Goal: Information Seeking & Learning: Learn about a topic

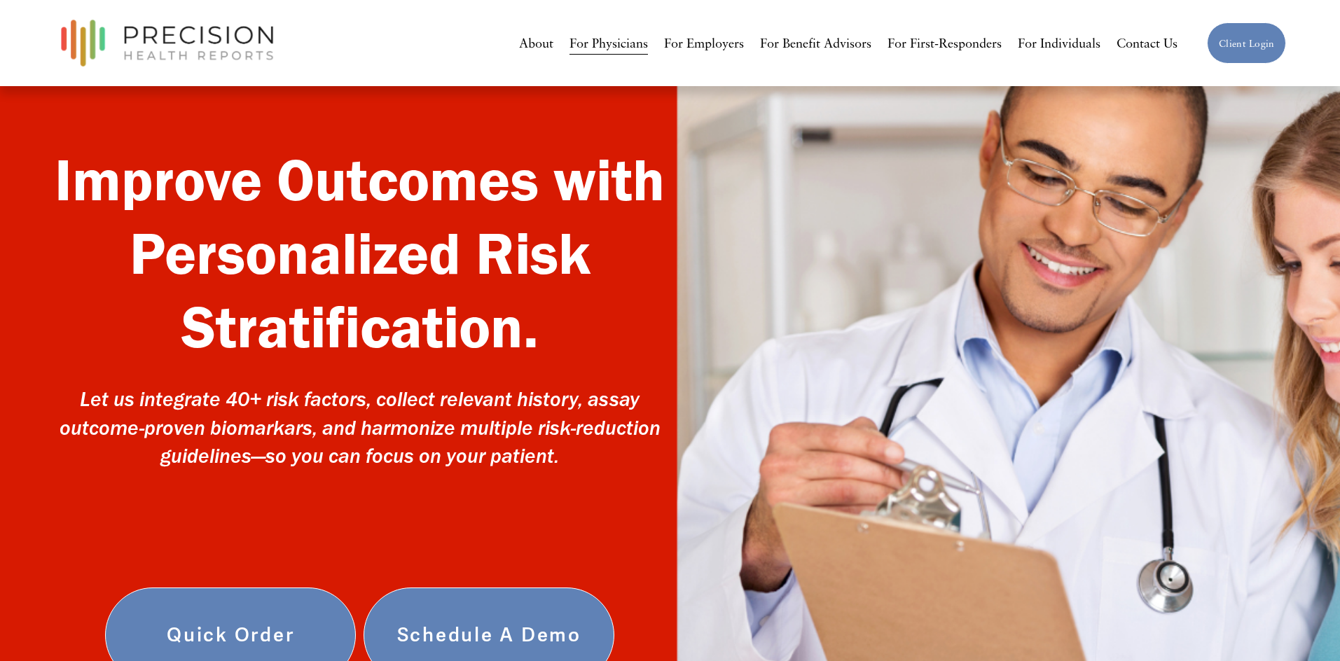
click at [813, 56] on div "About For Physicians For Employers For Benefit Advisors For First-Responders Fo…" at bounding box center [616, 43] width 1124 height 60
click at [811, 49] on link "For Benefit Advisors" at bounding box center [815, 43] width 111 height 26
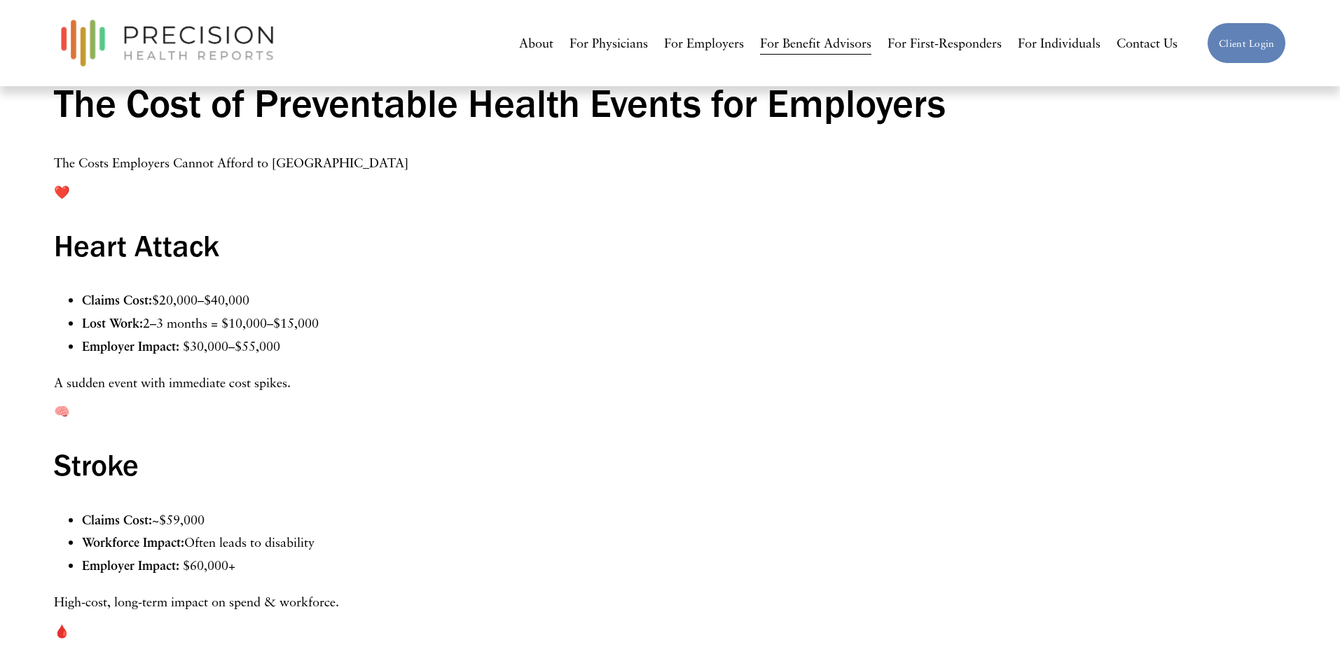
scroll to position [1624, 0]
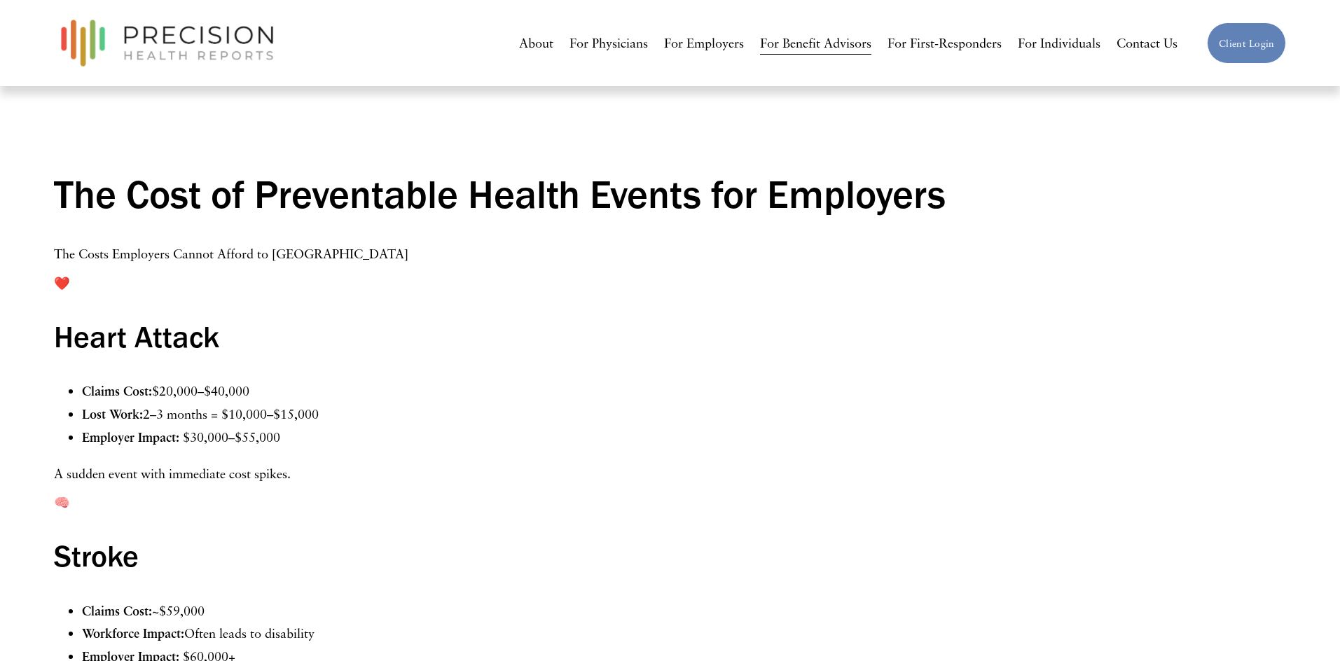
scroll to position [1559, 0]
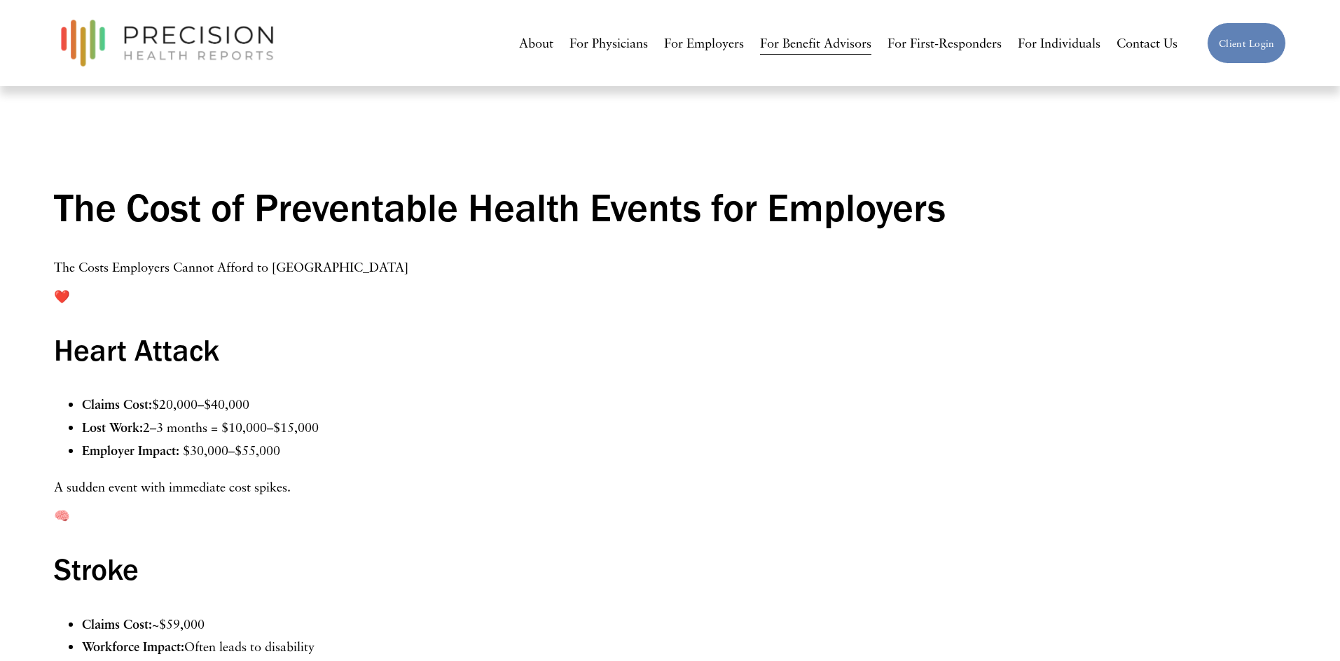
click at [705, 39] on link "For Employers" at bounding box center [704, 43] width 80 height 26
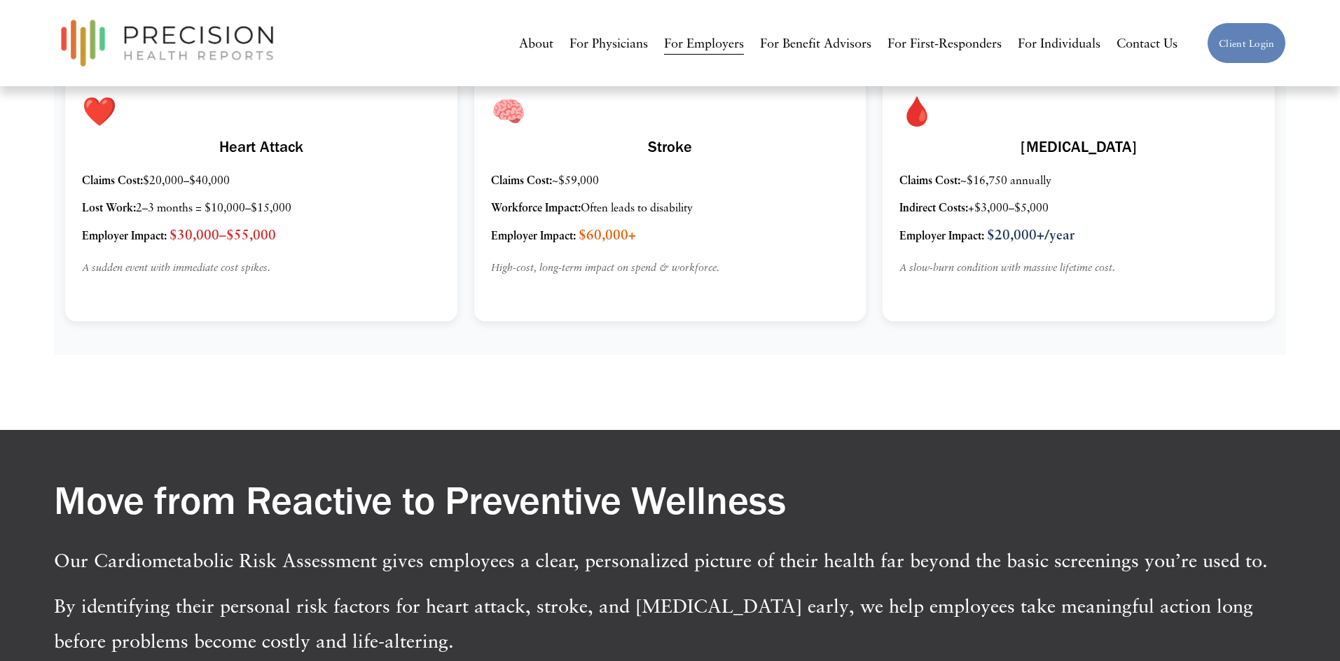
scroll to position [1766, 0]
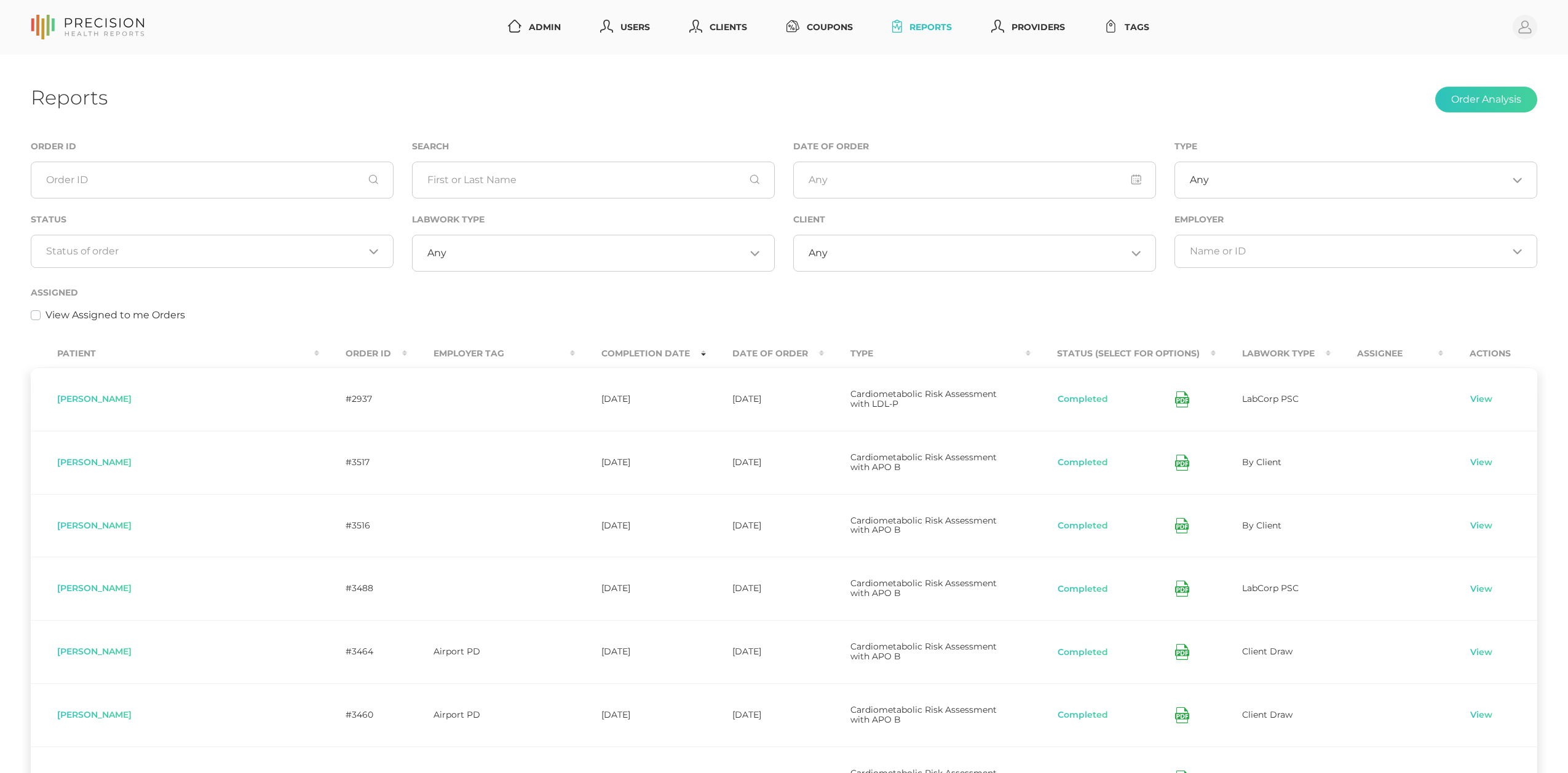
select select "75"
click at [937, 27] on link "Reports" at bounding box center [921, 27] width 69 height 23
click at [221, 254] on input "Search for option" at bounding box center [205, 252] width 318 height 12
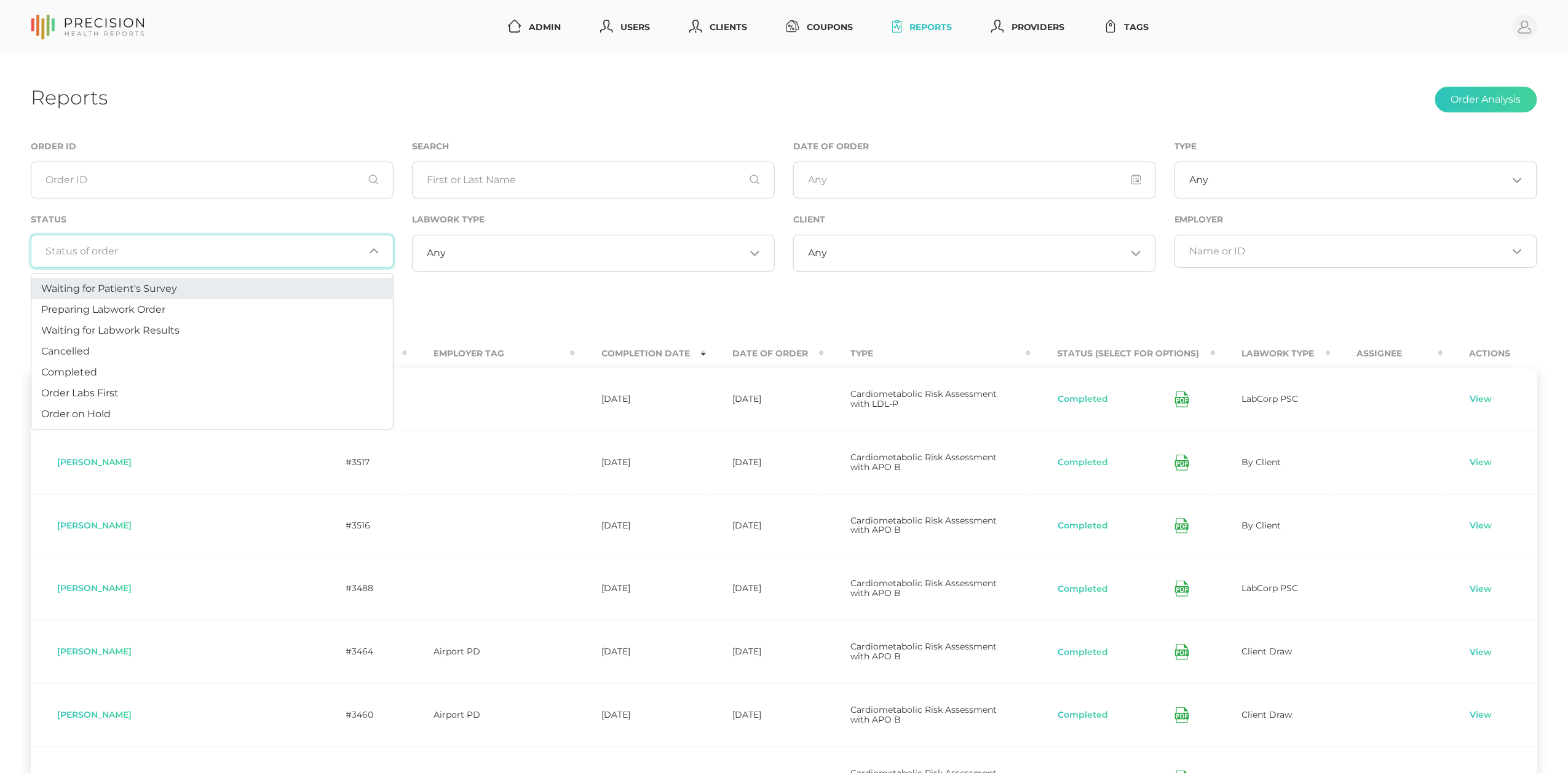
click at [188, 289] on li "Waiting for Patient's Survey" at bounding box center [212, 289] width 362 height 21
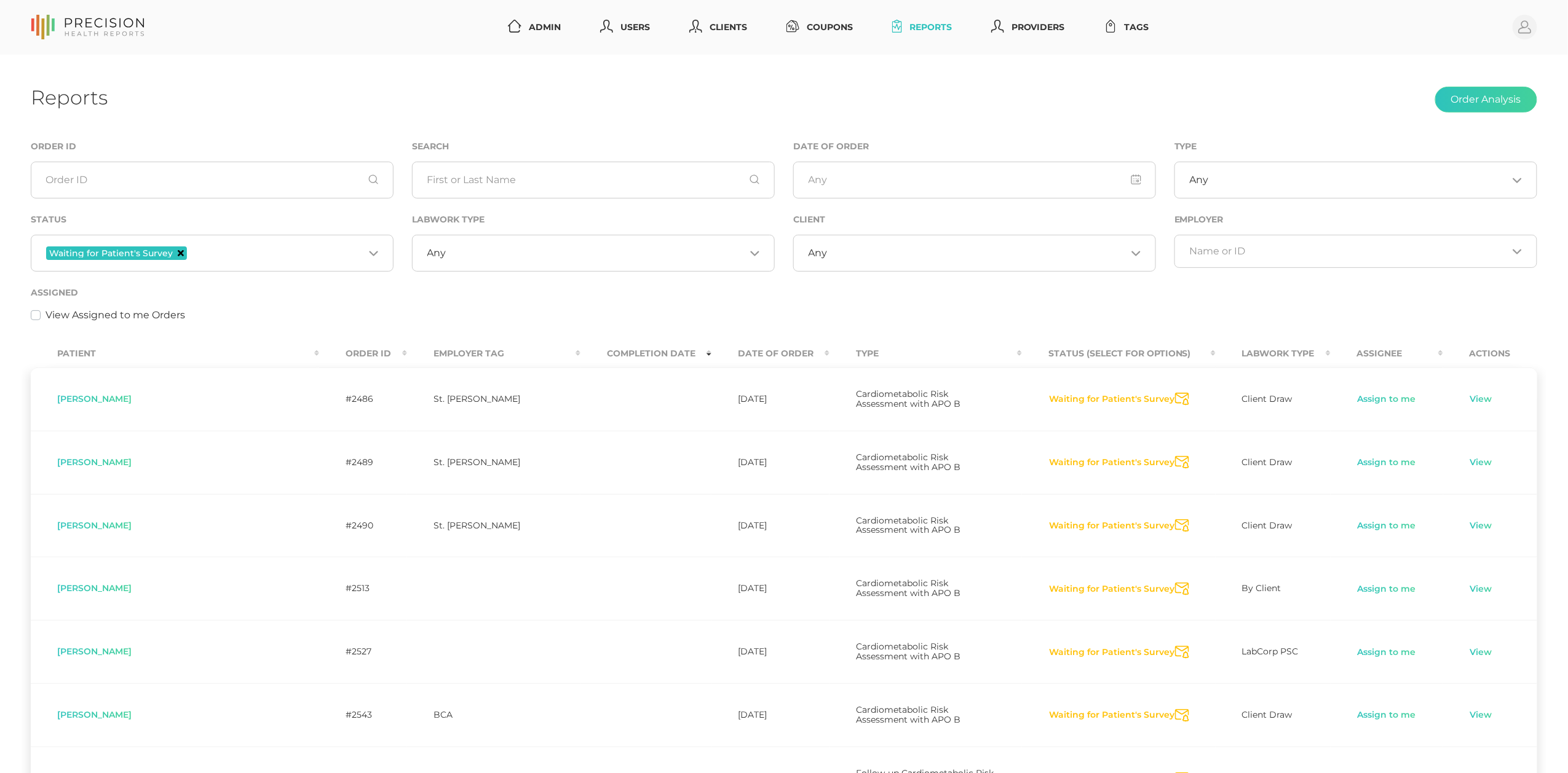
click at [178, 252] on icon "Deselect Waiting for Patient's Survey" at bounding box center [180, 253] width 6 height 6
click at [248, 249] on input "Search for option" at bounding box center [205, 252] width 318 height 12
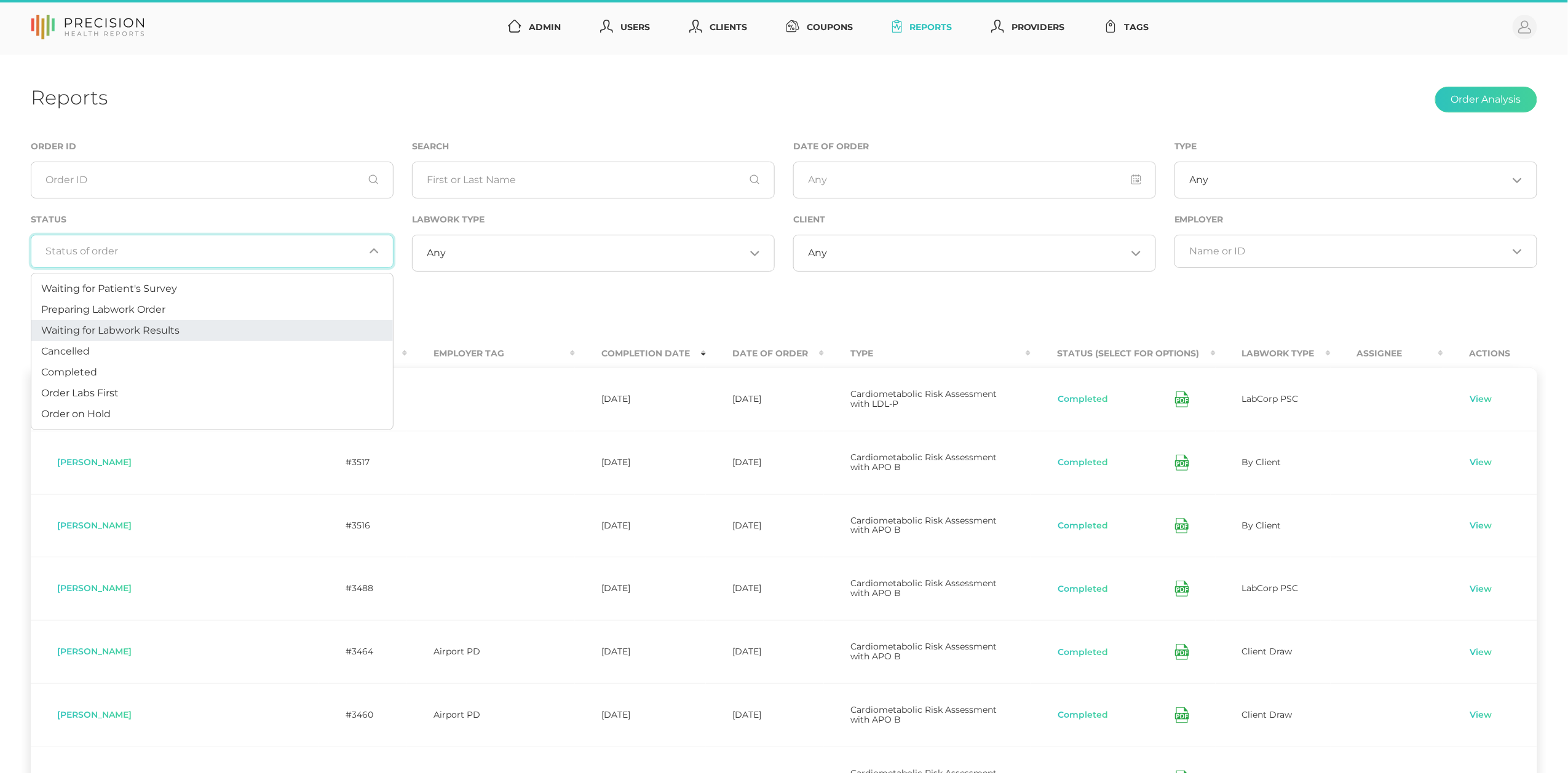
click at [168, 325] on span "Waiting for Labwork Results" at bounding box center [111, 330] width 139 height 11
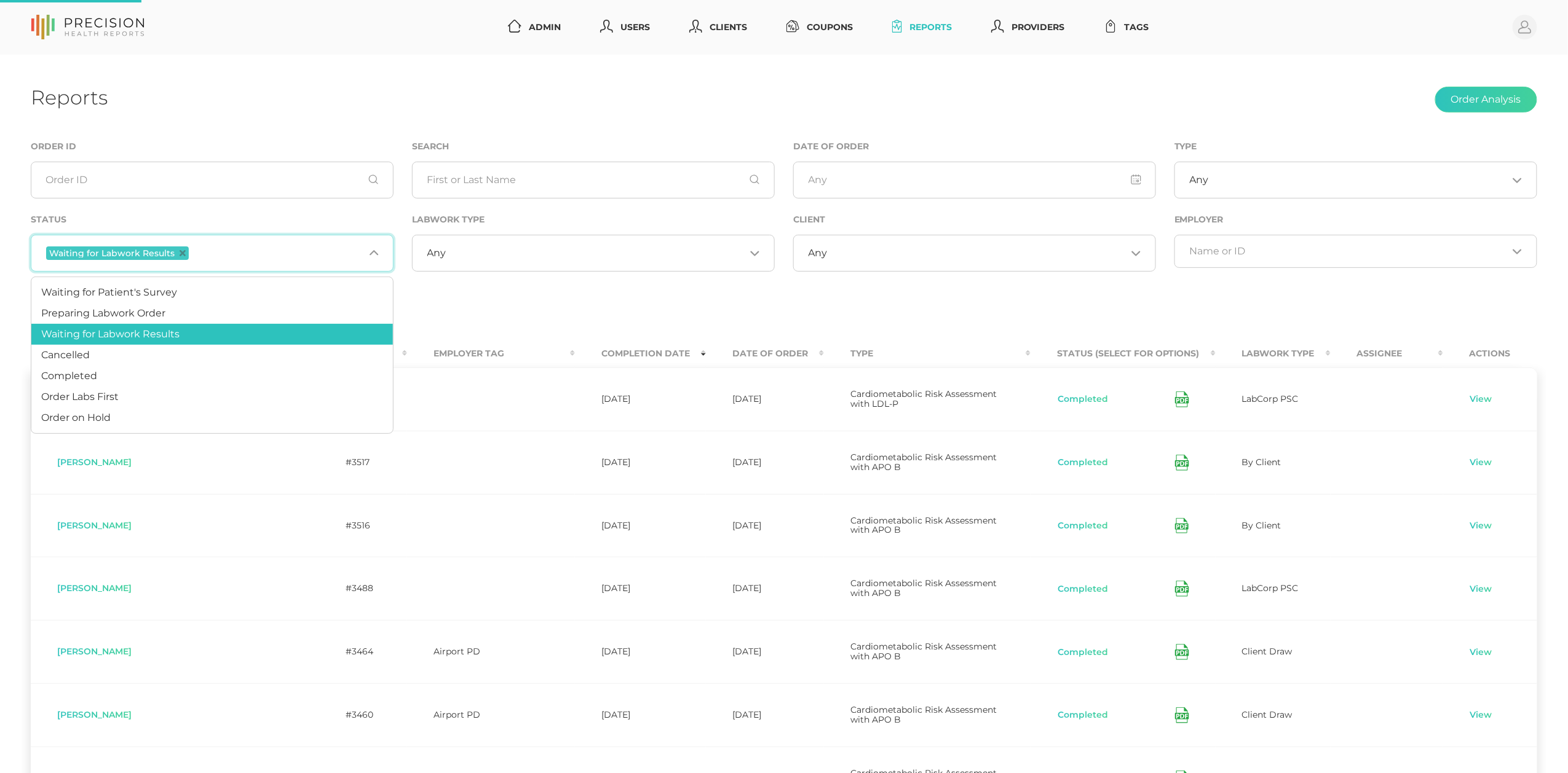
click at [246, 255] on input "Search for option" at bounding box center [277, 254] width 173 height 16
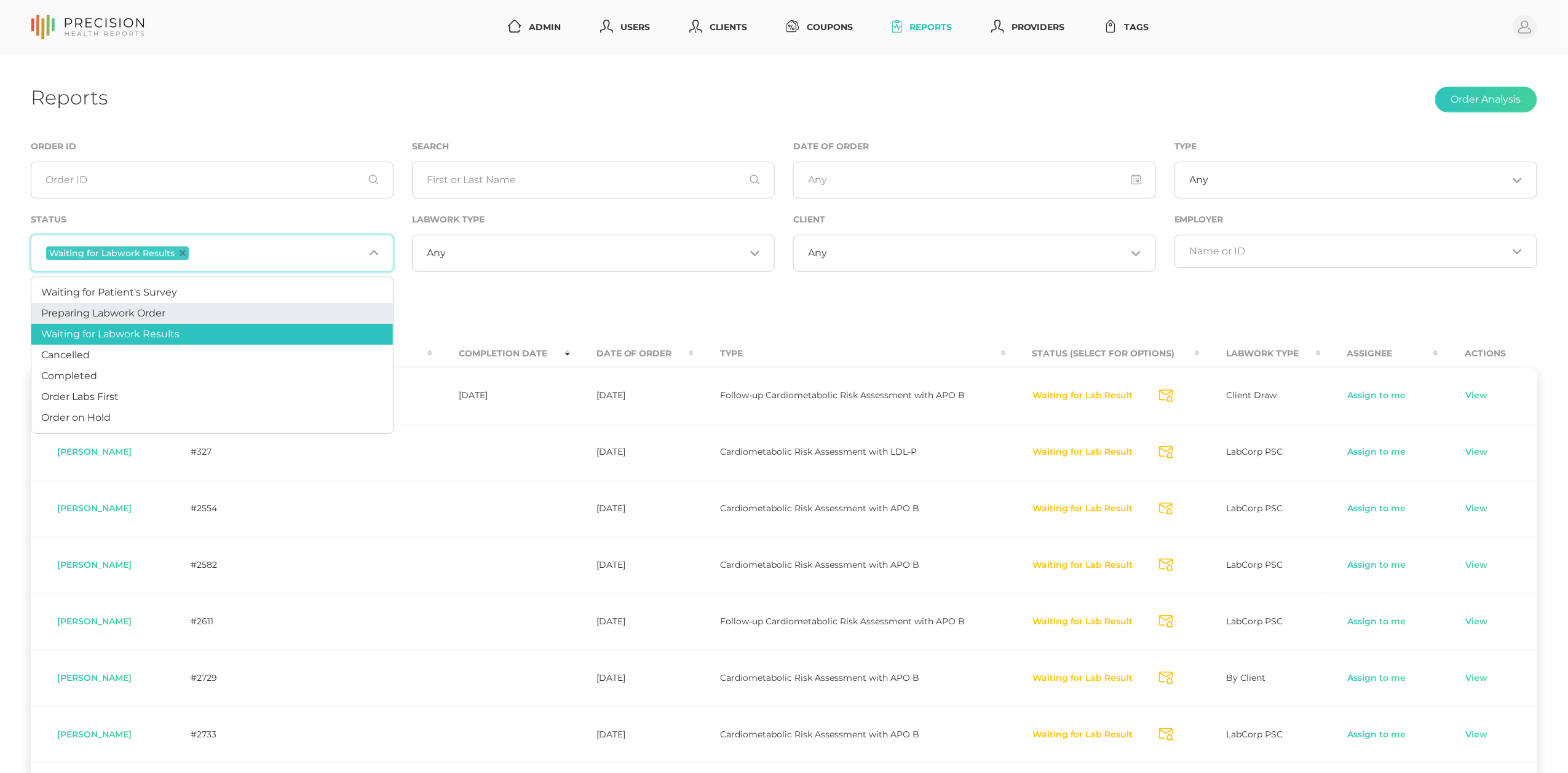
click at [192, 304] on li "Preparing Labwork Order" at bounding box center [212, 313] width 362 height 21
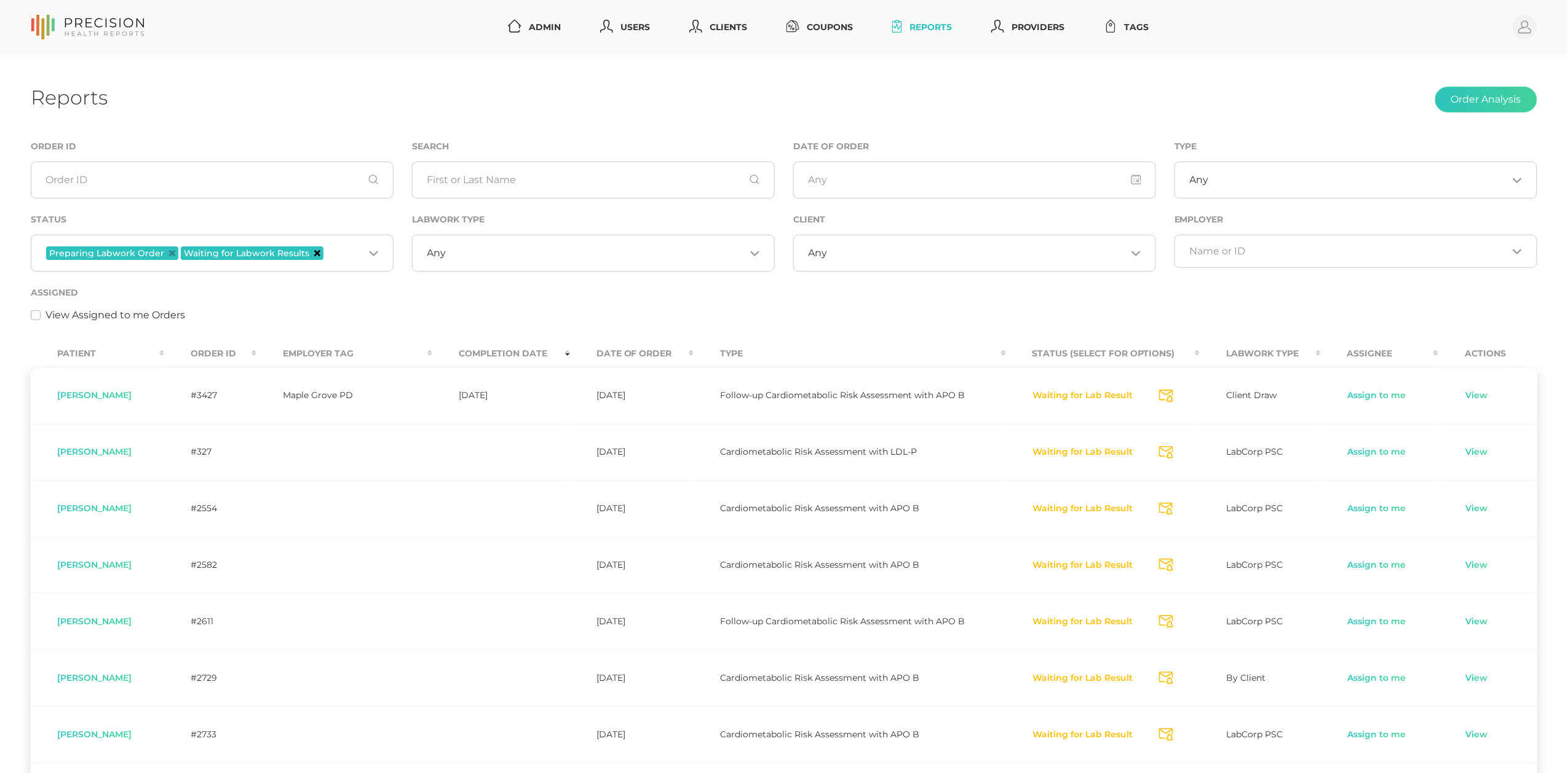
click at [314, 252] on icon "Deselect Waiting for Labwork Results" at bounding box center [317, 253] width 6 height 6
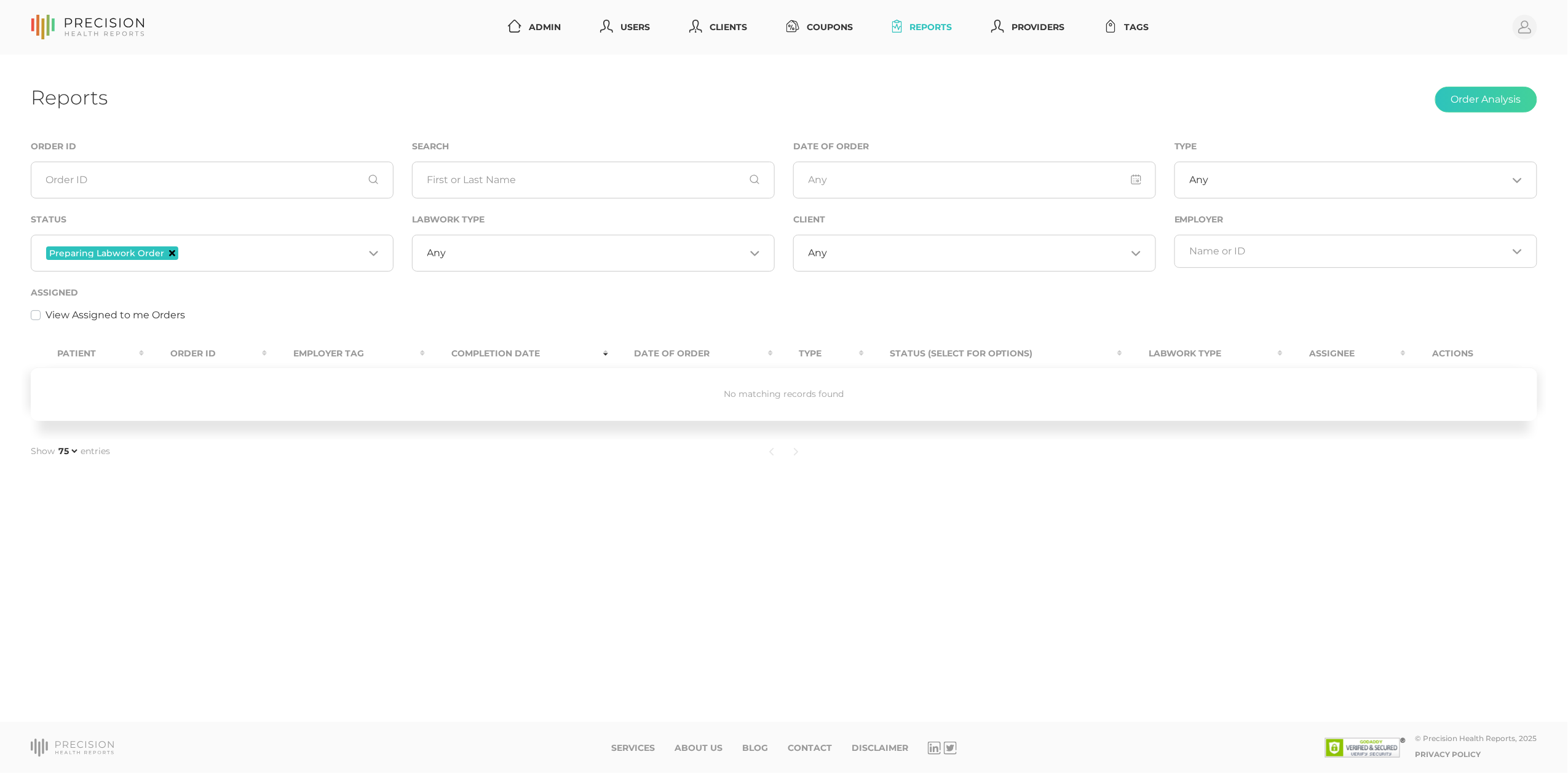
click at [171, 251] on icon "Deselect Preparing Labwork Order" at bounding box center [172, 253] width 6 height 6
click at [256, 257] on input "Search for option" at bounding box center [205, 252] width 318 height 12
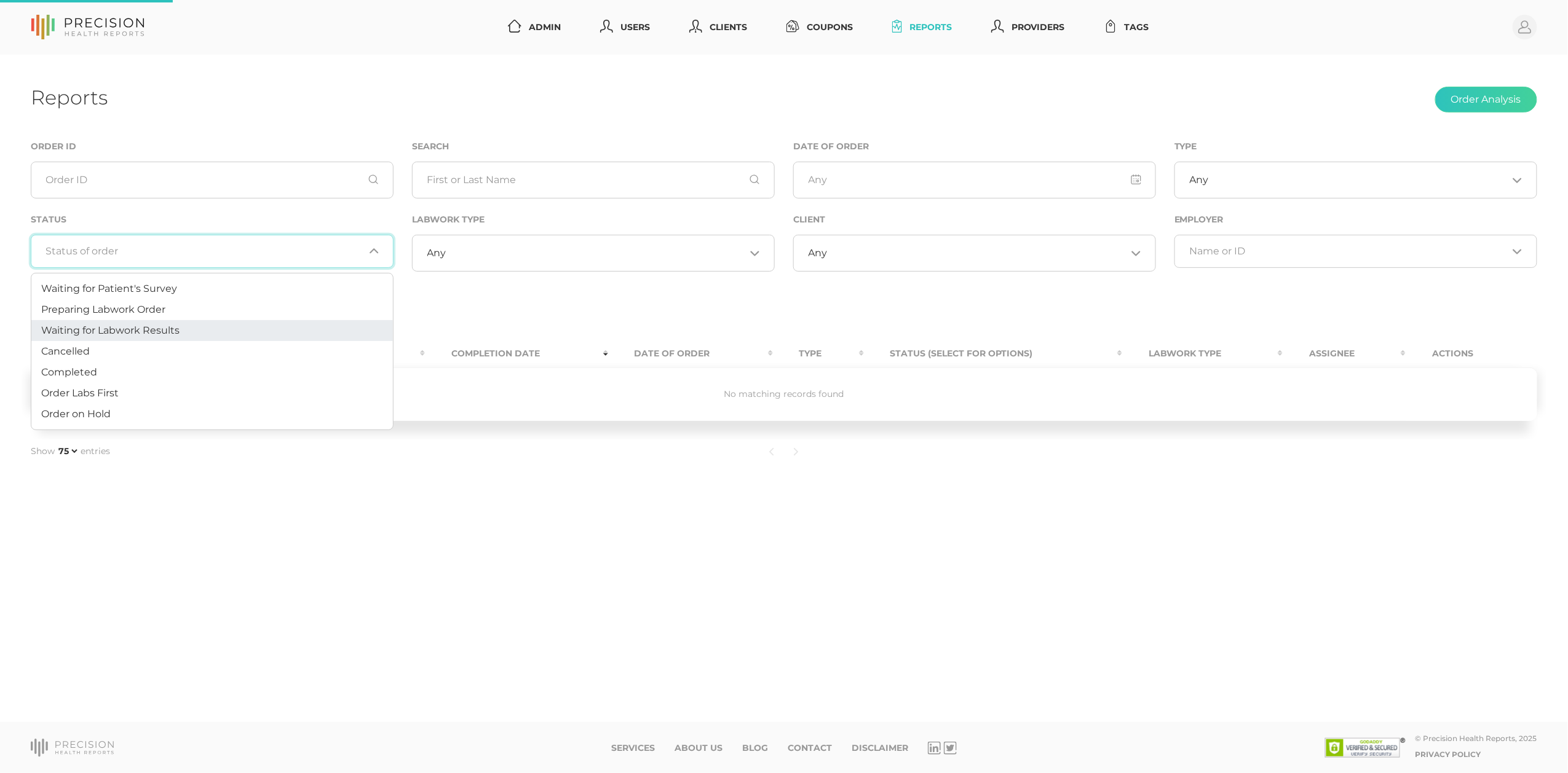
click at [212, 322] on li "Waiting for Labwork Results" at bounding box center [212, 331] width 362 height 21
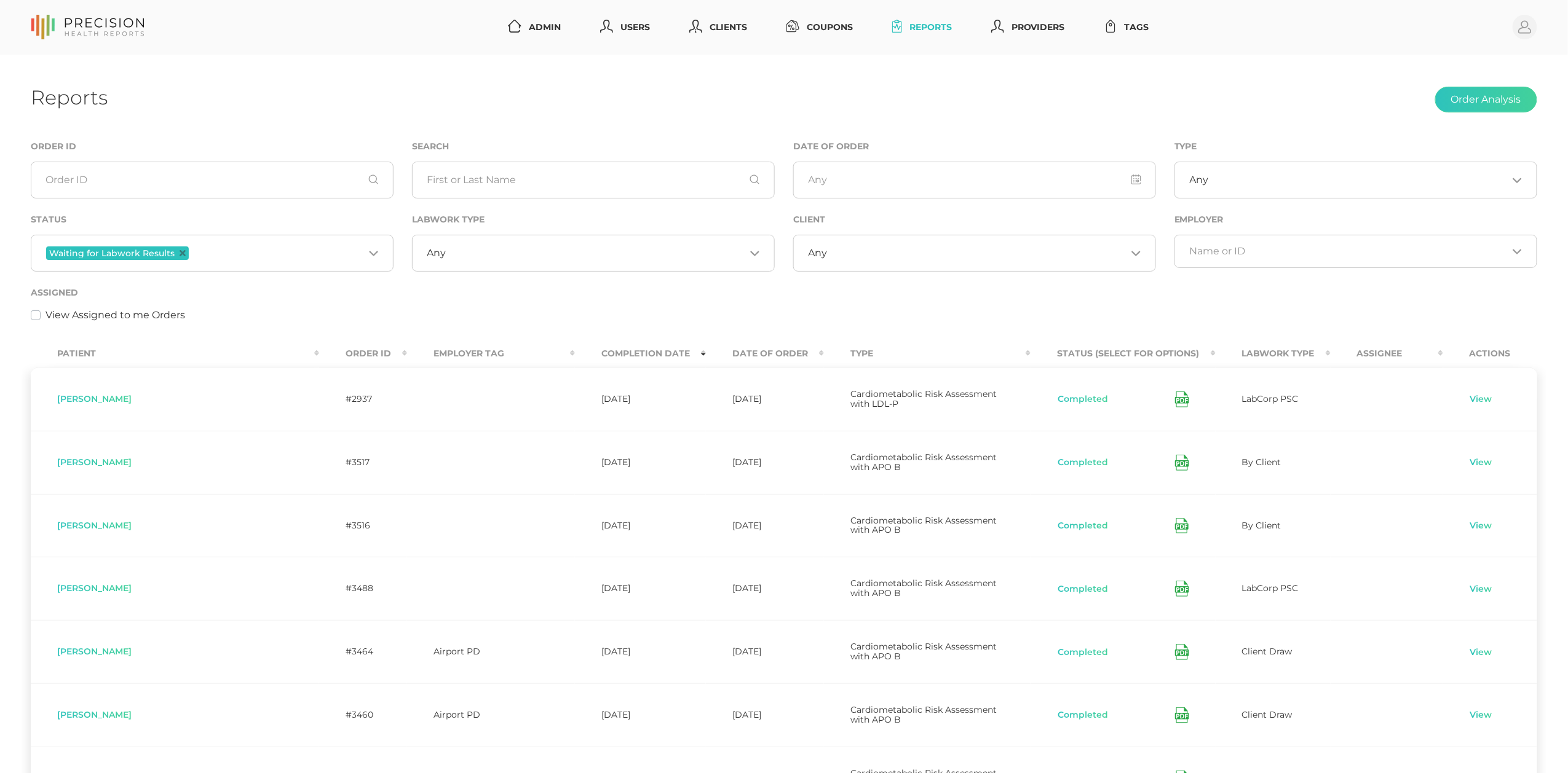
click at [483, 252] on input "Search for option" at bounding box center [596, 254] width 298 height 12
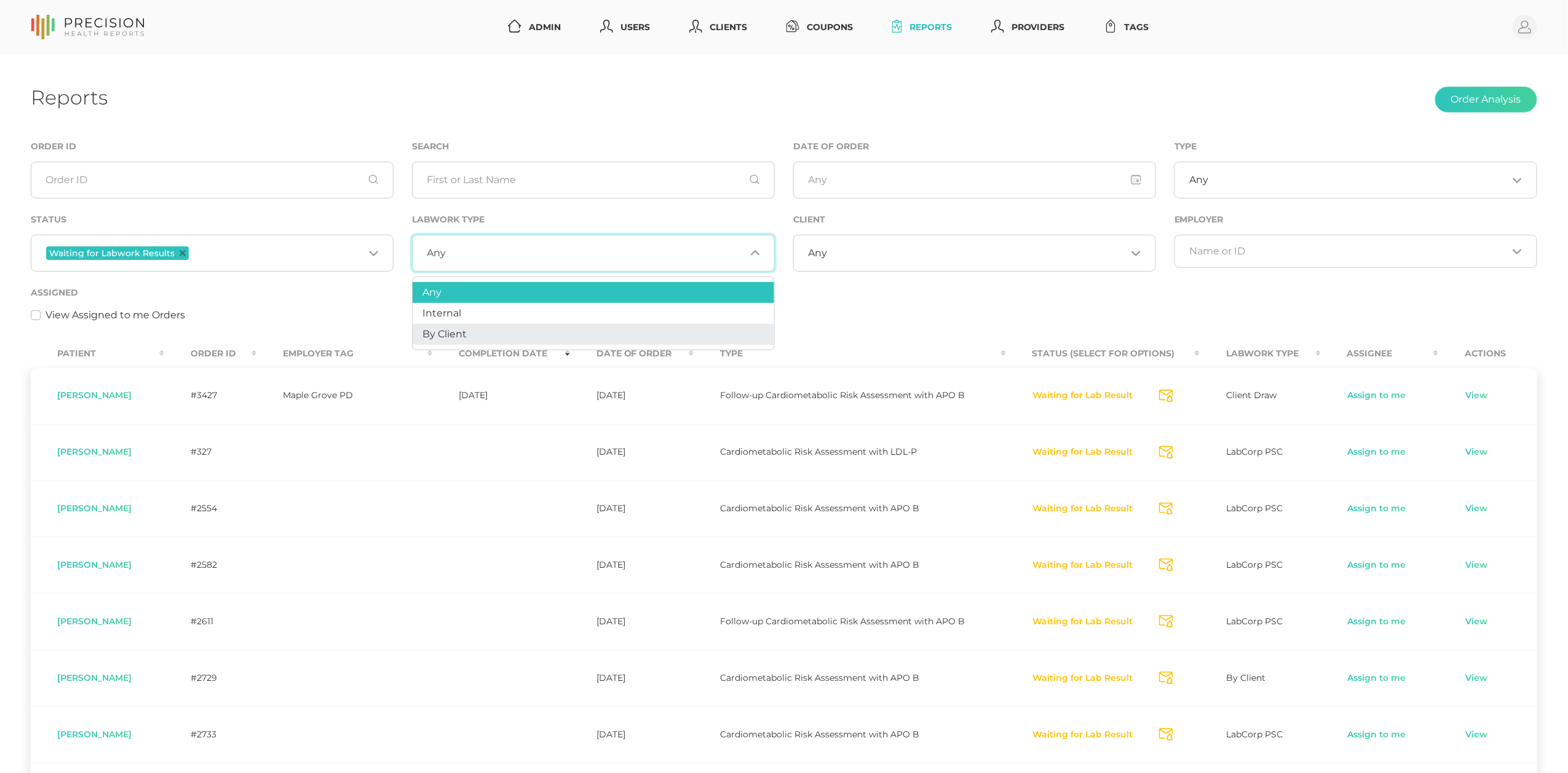
click at [471, 326] on li "By Client" at bounding box center [593, 334] width 362 height 21
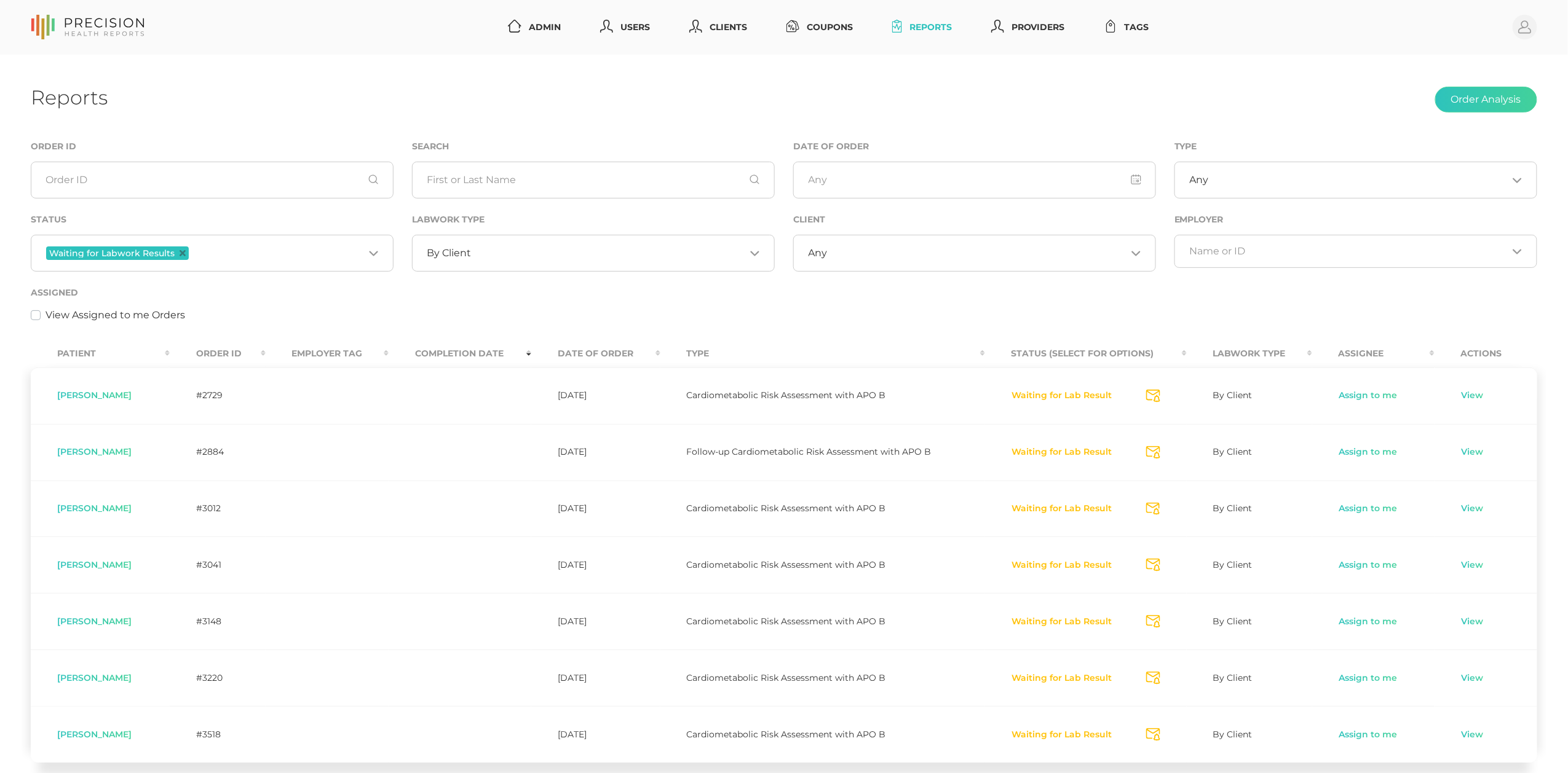
click at [225, 347] on th "Order ID" at bounding box center [217, 354] width 96 height 28
click at [226, 348] on th "Order ID" at bounding box center [217, 354] width 96 height 28
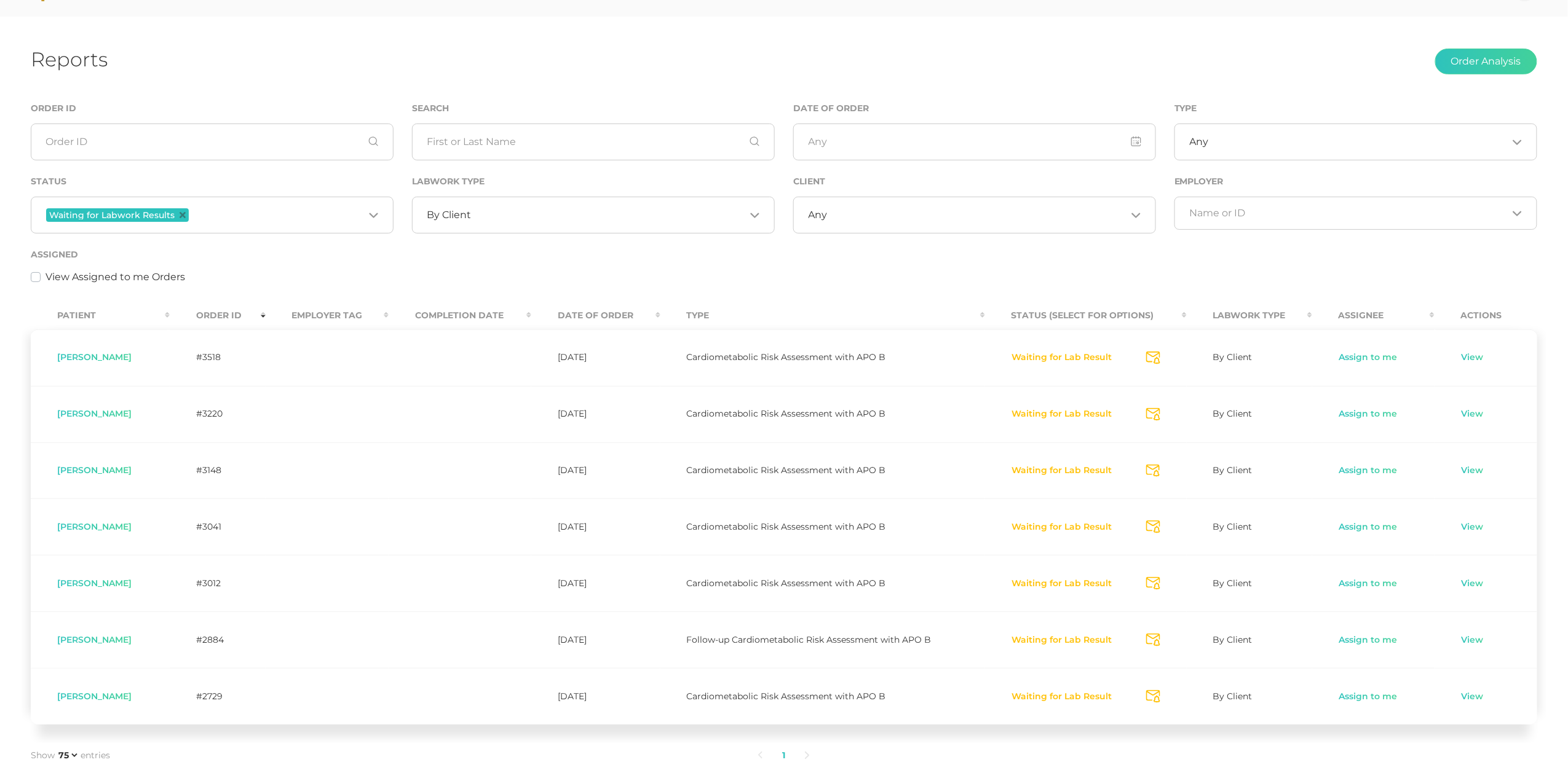
scroll to position [40, 0]
click at [485, 213] on input "Search for option" at bounding box center [608, 212] width 274 height 12
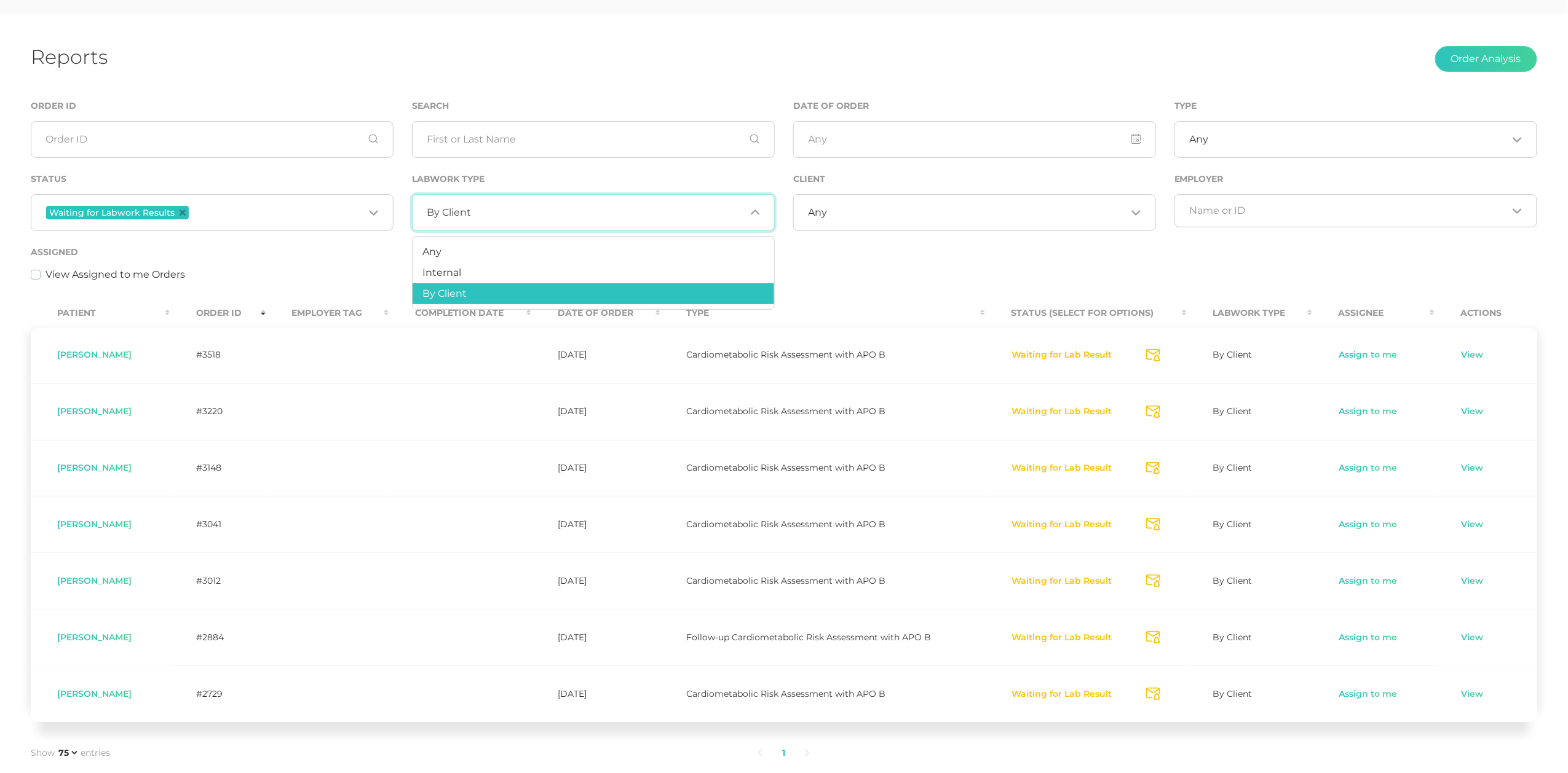
click at [485, 213] on input "Search for option" at bounding box center [608, 212] width 274 height 12
click at [467, 253] on li "Any" at bounding box center [593, 252] width 362 height 21
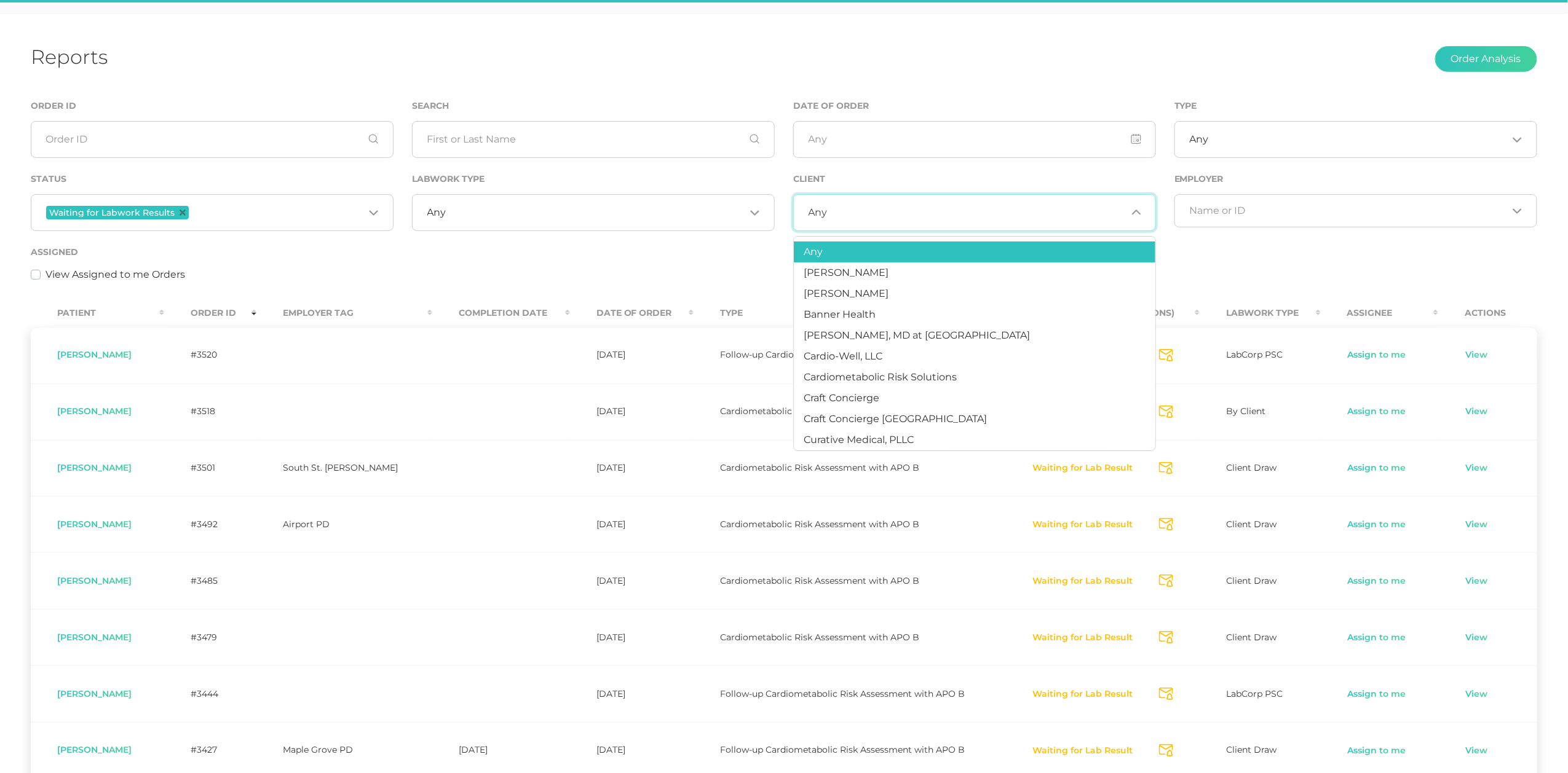
click at [874, 207] on input "Search for option" at bounding box center [977, 212] width 298 height 12
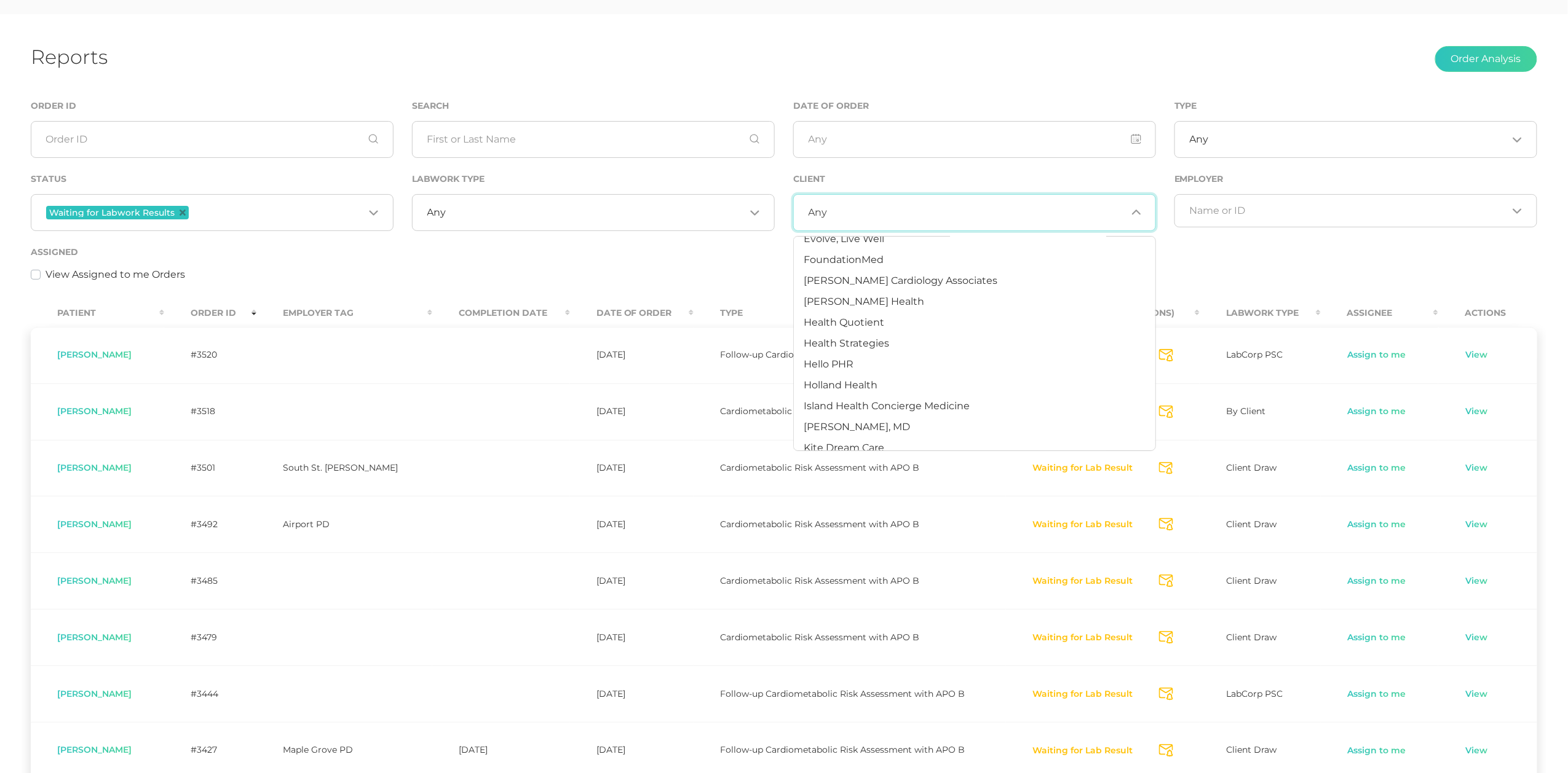
scroll to position [352, 0]
click at [866, 313] on span "Health Quotient" at bounding box center [844, 317] width 81 height 11
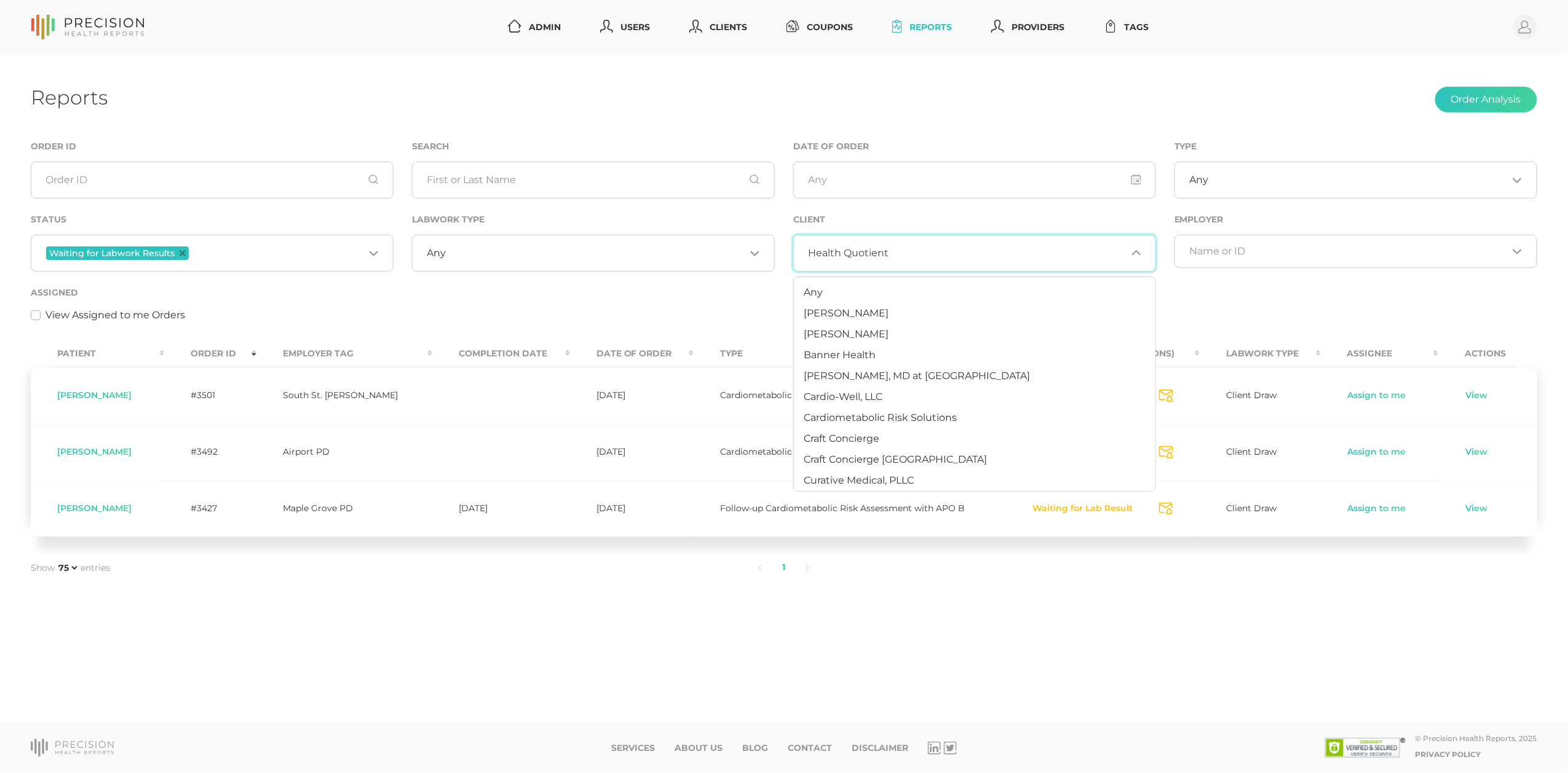
scroll to position [226, 0]
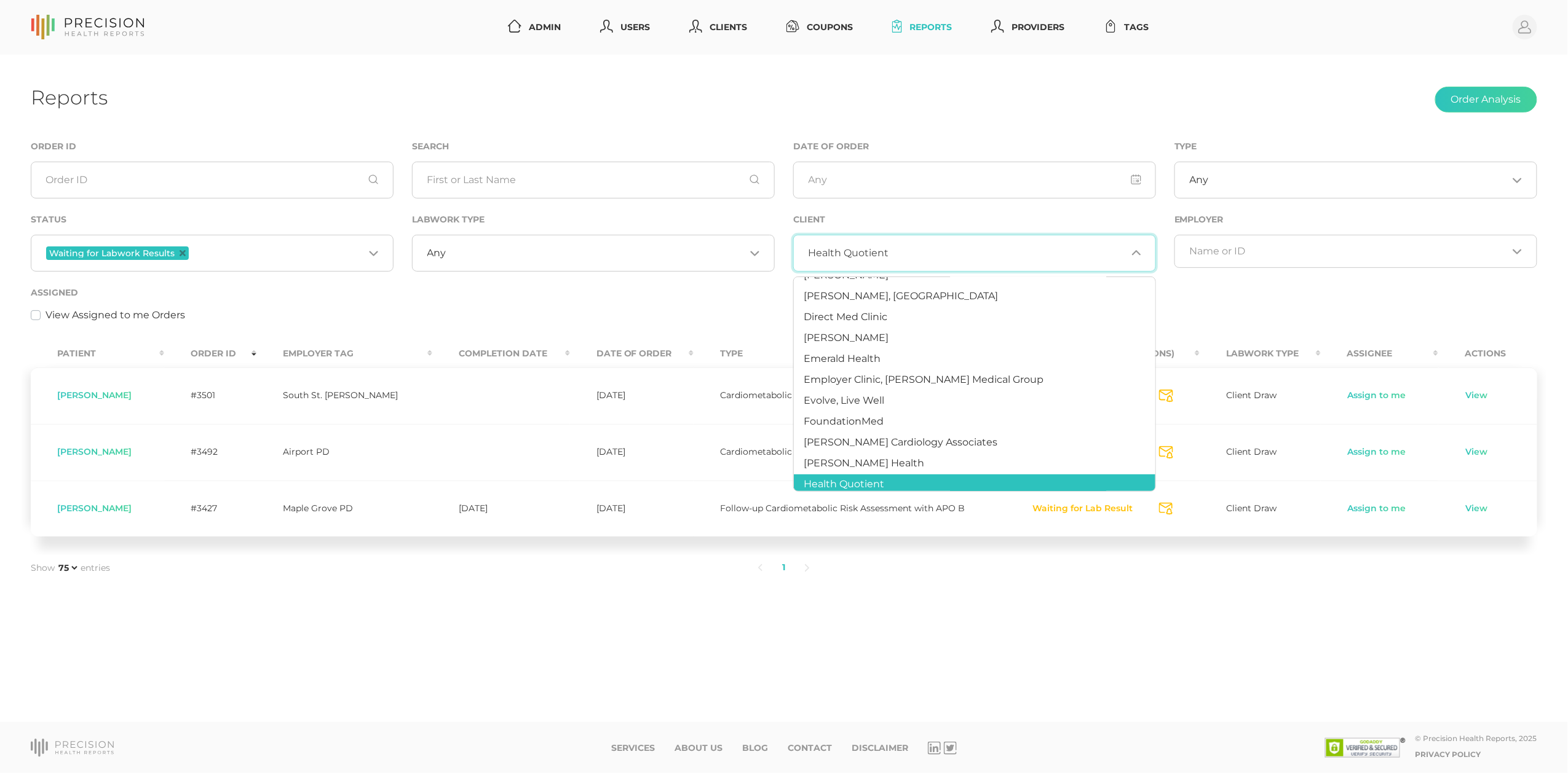
click at [96, 397] on span "Tory Nelson" at bounding box center [94, 395] width 75 height 11
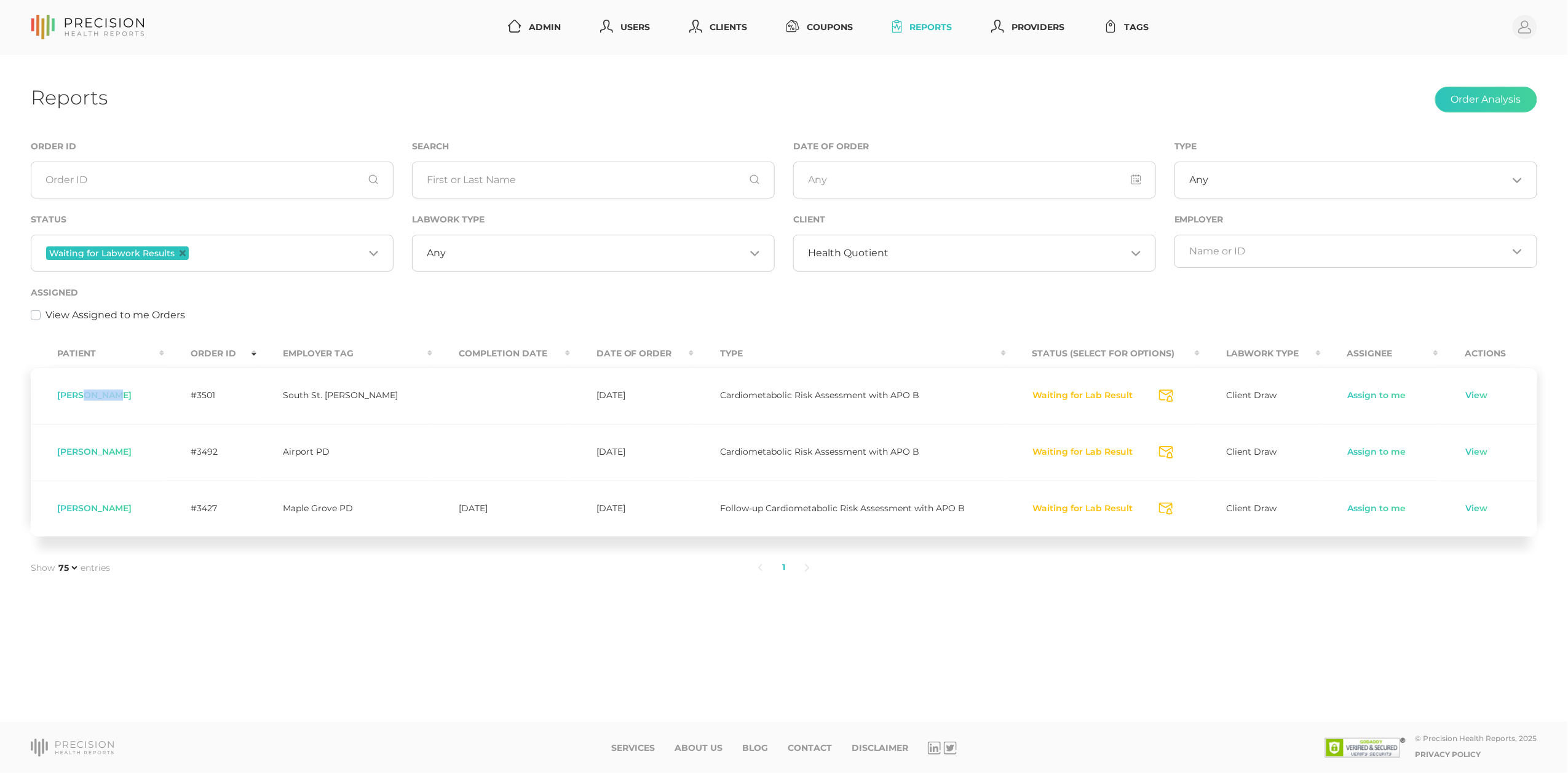
click at [96, 397] on span "Tory Nelson" at bounding box center [94, 395] width 75 height 11
copy span "Nelson"
click at [99, 454] on span "Justin Malone" at bounding box center [94, 452] width 75 height 11
copy span "Malone"
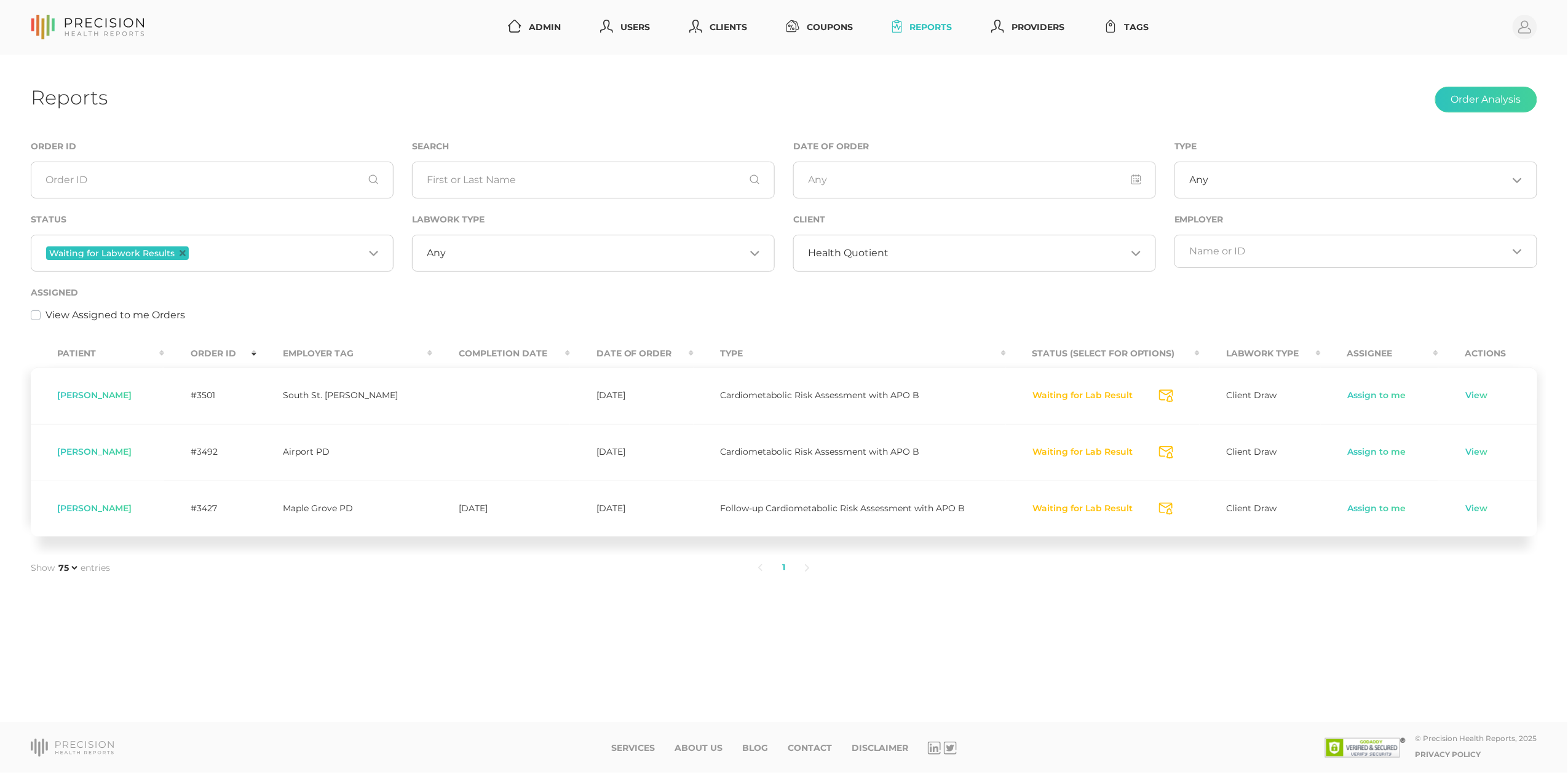
click at [967, 564] on ul "1" at bounding box center [784, 568] width 1004 height 25
click at [569, 537] on td "06/30/2025" at bounding box center [631, 509] width 124 height 56
click at [507, 315] on div "View Assigned to me Orders" at bounding box center [784, 315] width 1506 height 15
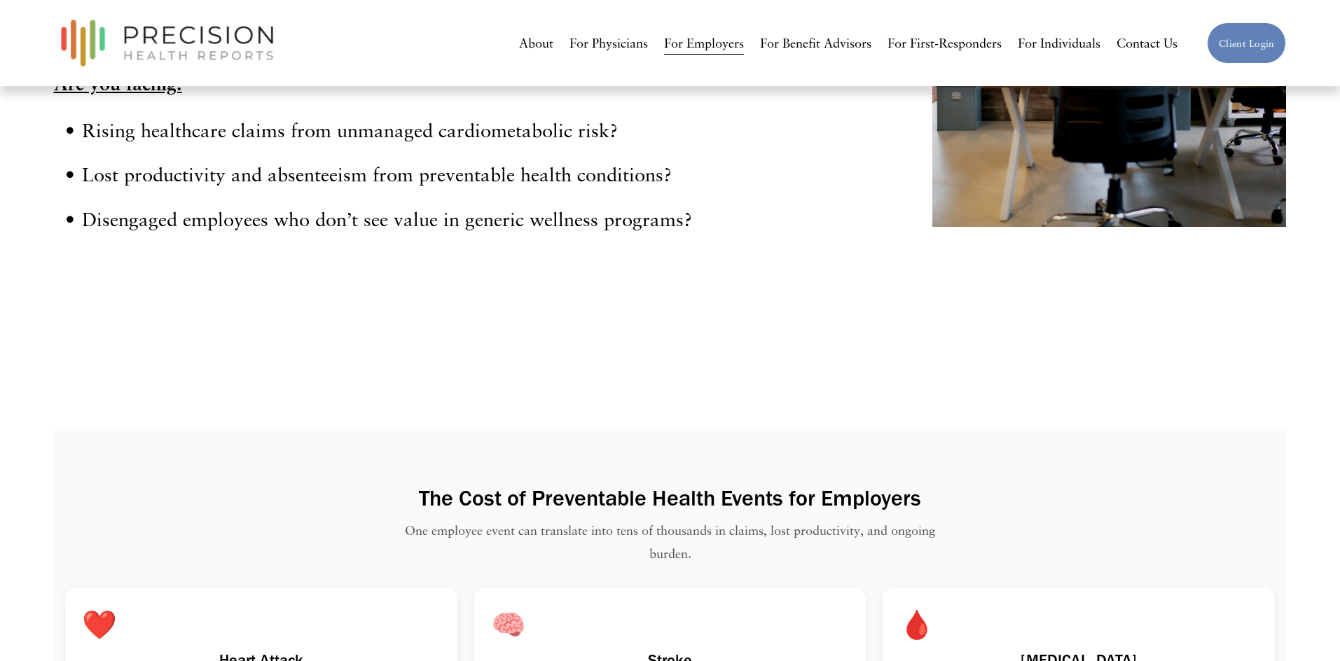
scroll to position [1134, 0]
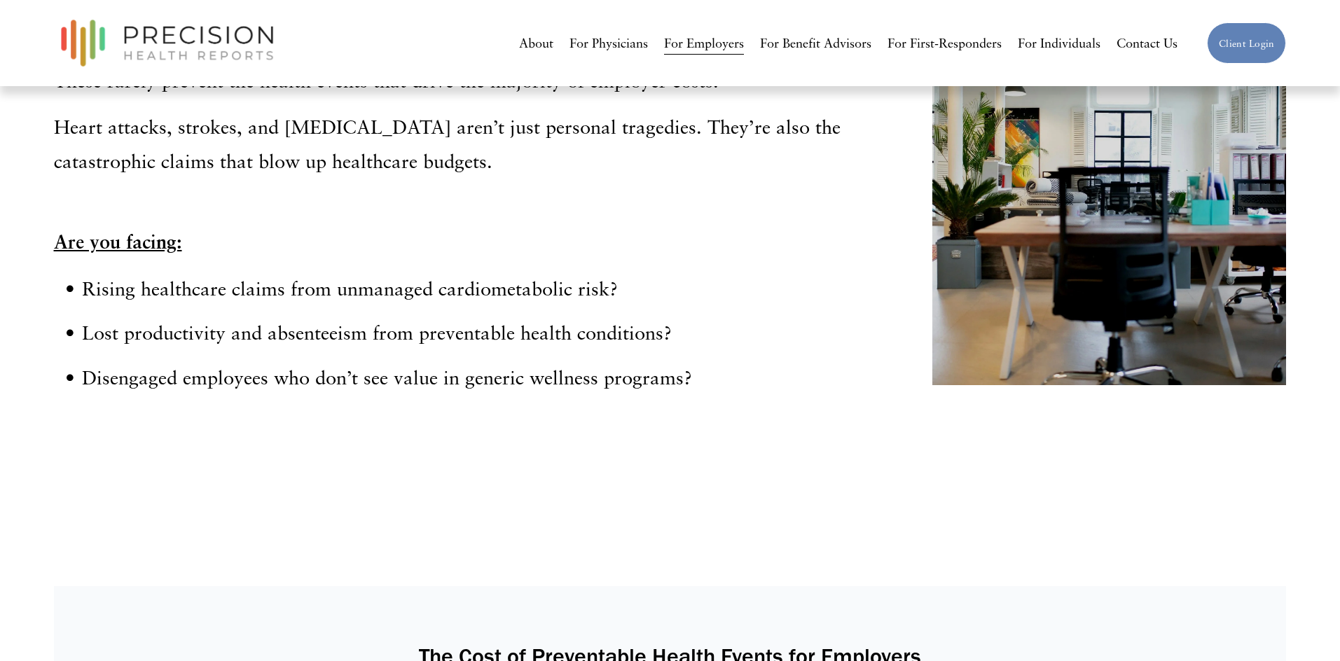
click at [850, 36] on link "For Benefit Advisors" at bounding box center [815, 43] width 111 height 26
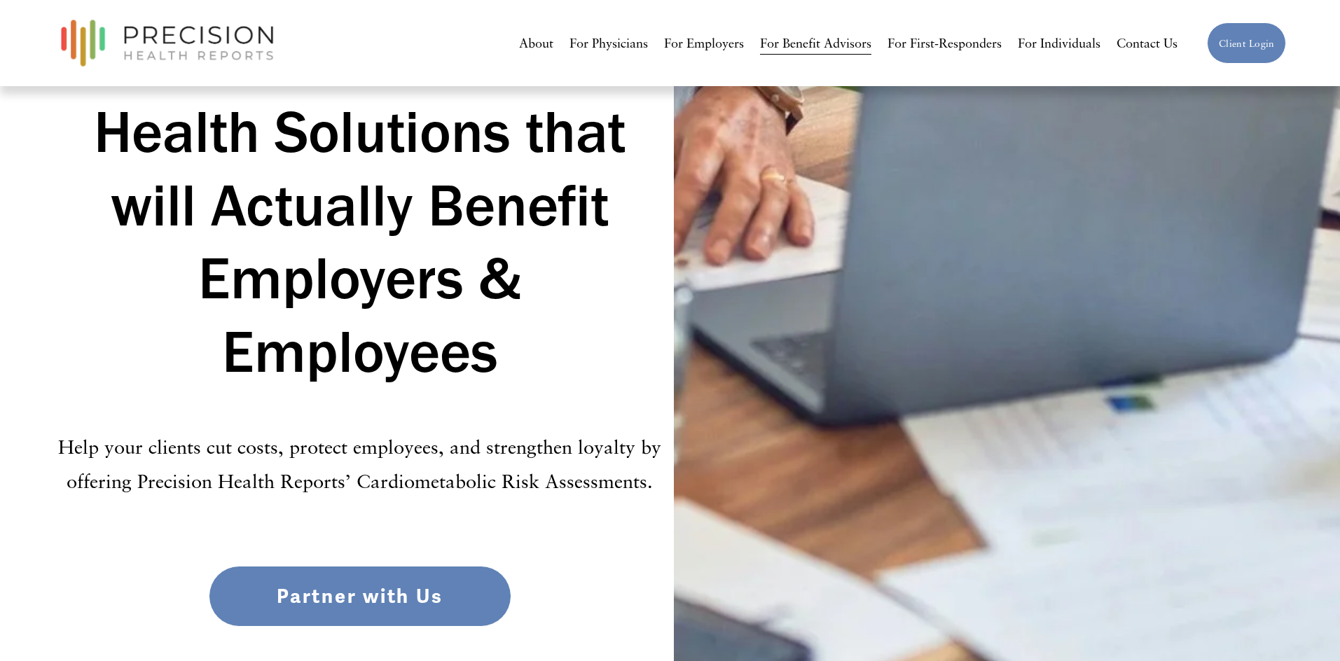
scroll to position [125, 0]
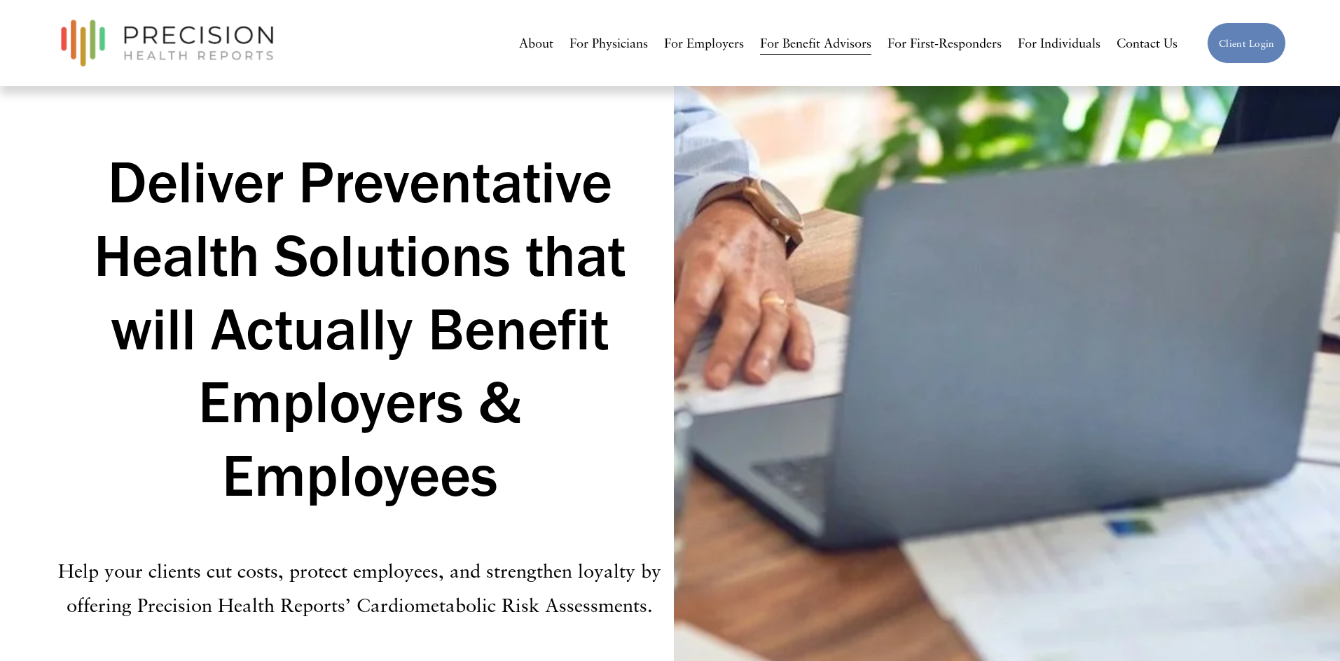
click at [705, 44] on link "For Employers" at bounding box center [704, 43] width 80 height 26
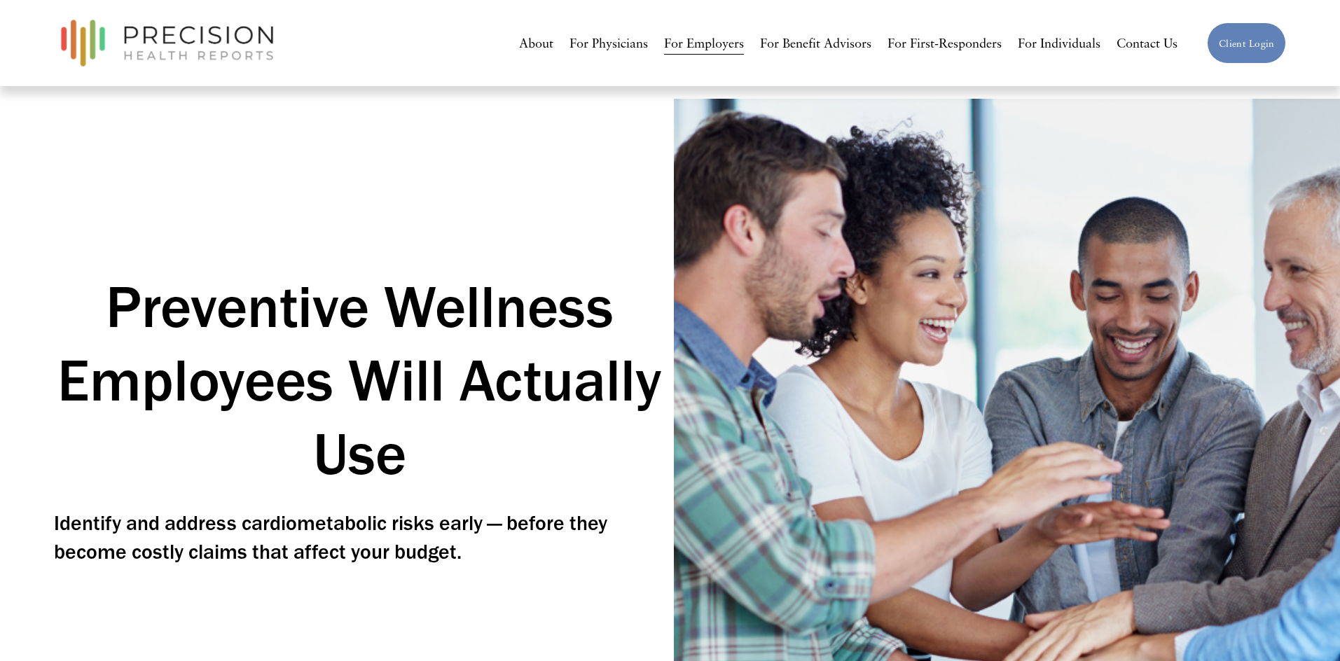
click at [783, 46] on link "For Benefit Advisors" at bounding box center [815, 43] width 111 height 26
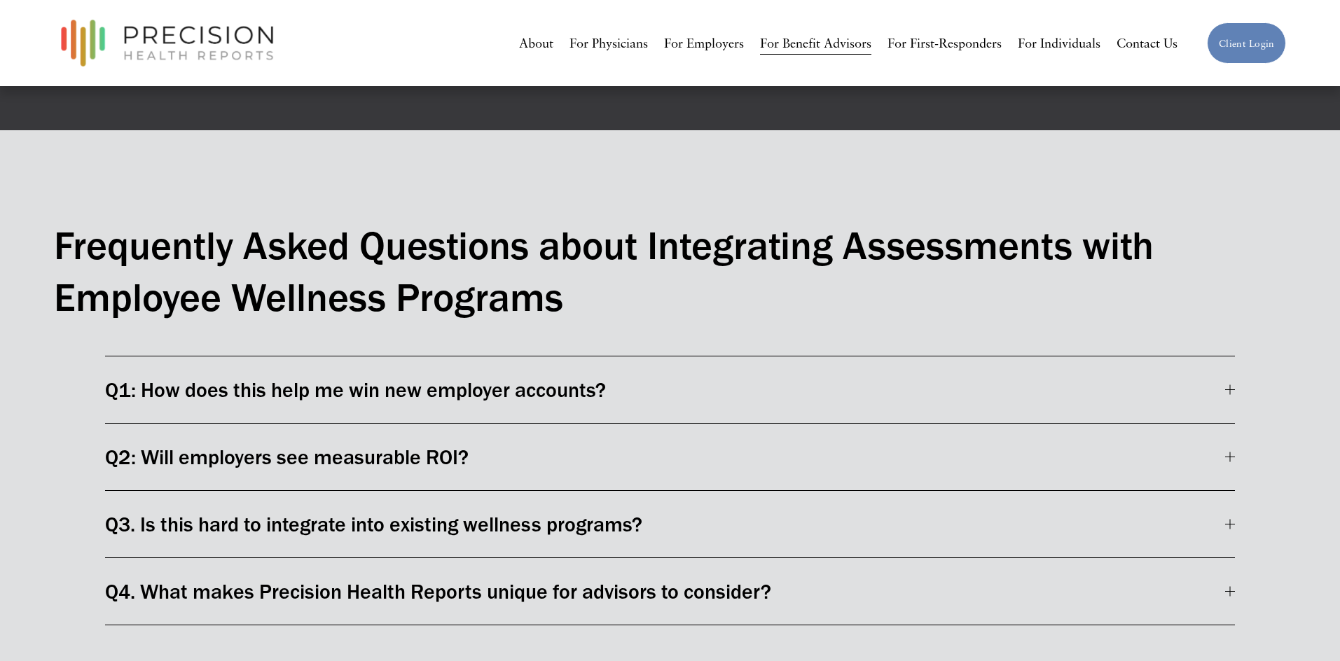
scroll to position [4143, 0]
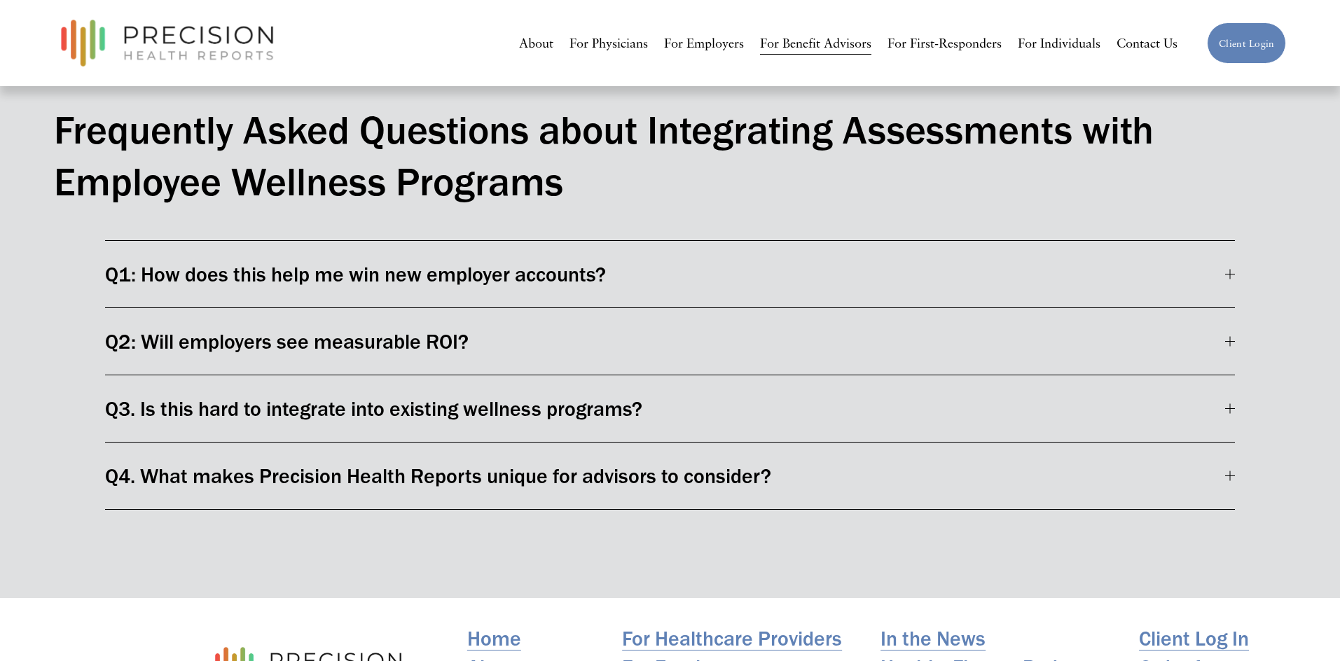
click at [689, 46] on link "For Employers" at bounding box center [704, 43] width 80 height 26
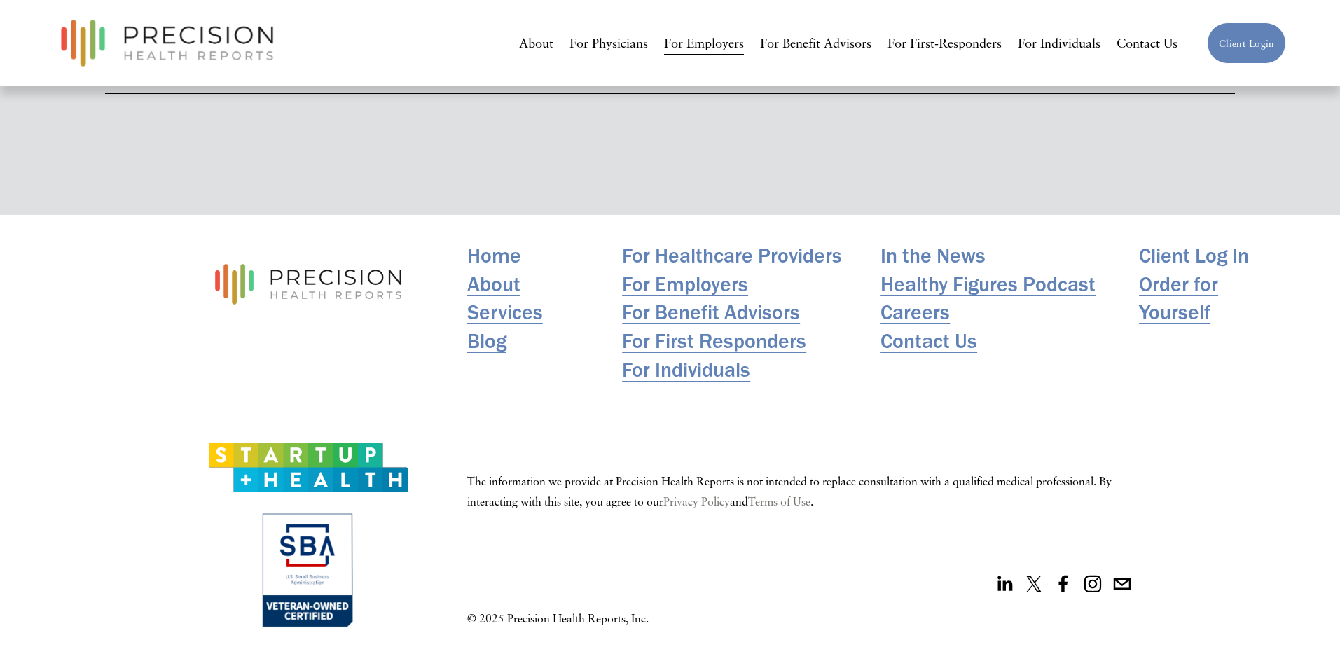
scroll to position [5782, 0]
click at [486, 348] on link "Blog" at bounding box center [486, 342] width 39 height 29
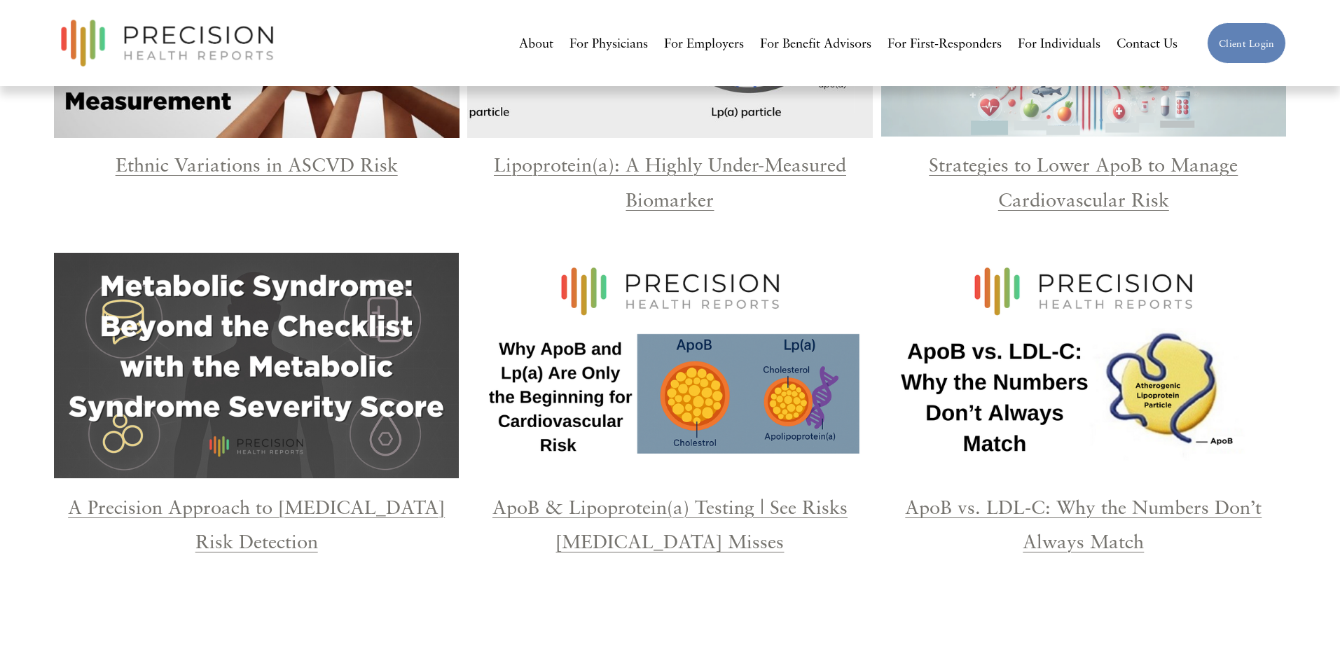
scroll to position [2685, 0]
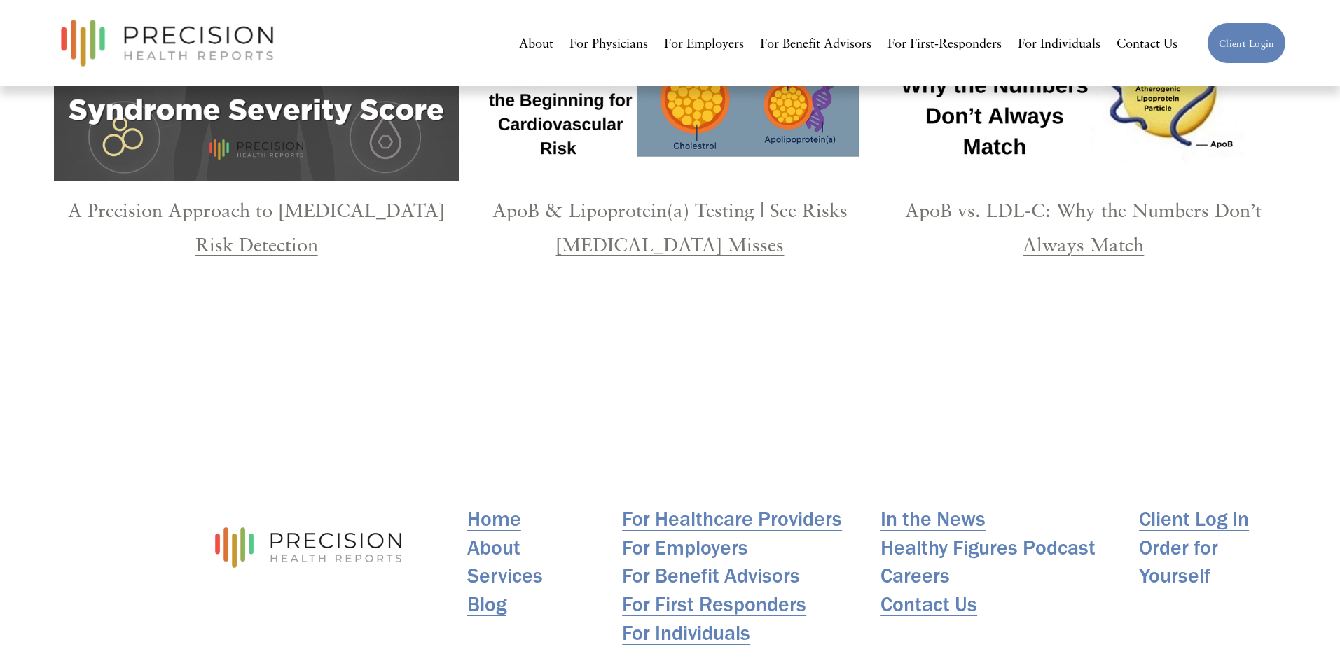
click at [260, 230] on div "A Precision Approach to Metabolic Syndrome Risk Detection" at bounding box center [257, 240] width 406 height 95
click at [261, 211] on p "A Precision Approach to Metabolic Syndrome Risk Detection" at bounding box center [257, 227] width 406 height 69
click at [261, 205] on link "A Precision Approach to Metabolic Syndrome Risk Detection" at bounding box center [256, 226] width 377 height 57
click at [632, 198] on link "ApoB & Lipoprotein(a) Testing | See Risks Cholesterol Misses" at bounding box center [670, 226] width 355 height 57
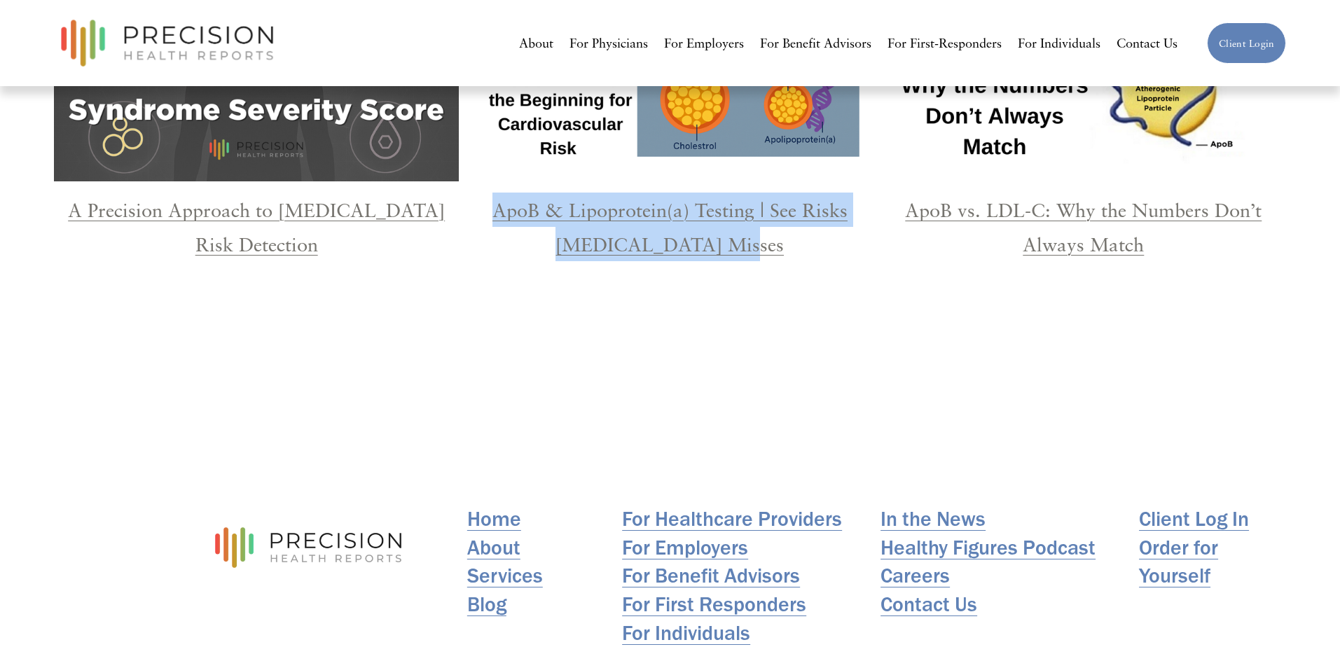
drag, startPoint x: 488, startPoint y: 166, endPoint x: 752, endPoint y: 200, distance: 266.3
click at [752, 200] on p "ApoB & Lipoprotein(a) Testing | See Risks Cholesterol Misses" at bounding box center [670, 227] width 406 height 69
copy link "ApoB & Lipoprotein(a) Testing | See Risks Cholesterol Misses"
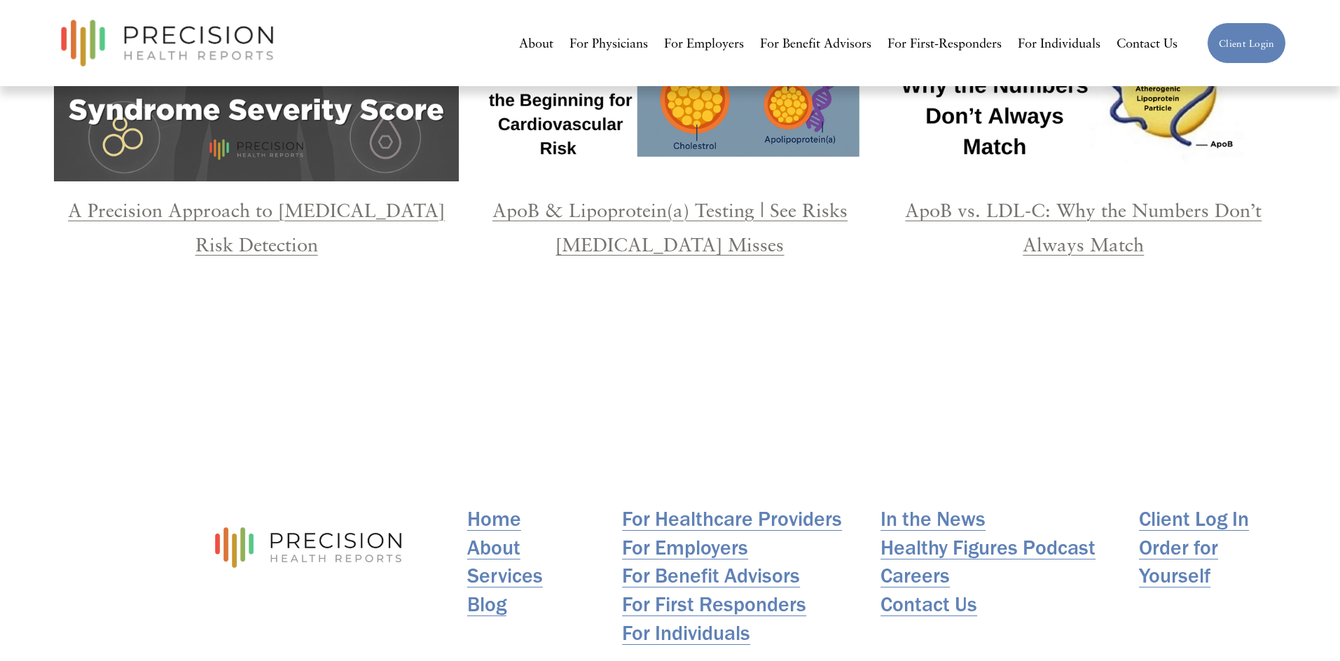
click at [1183, 202] on p "ApoB vs. LDL-C: Why the Numbers Don’t Always Match" at bounding box center [1084, 227] width 406 height 69
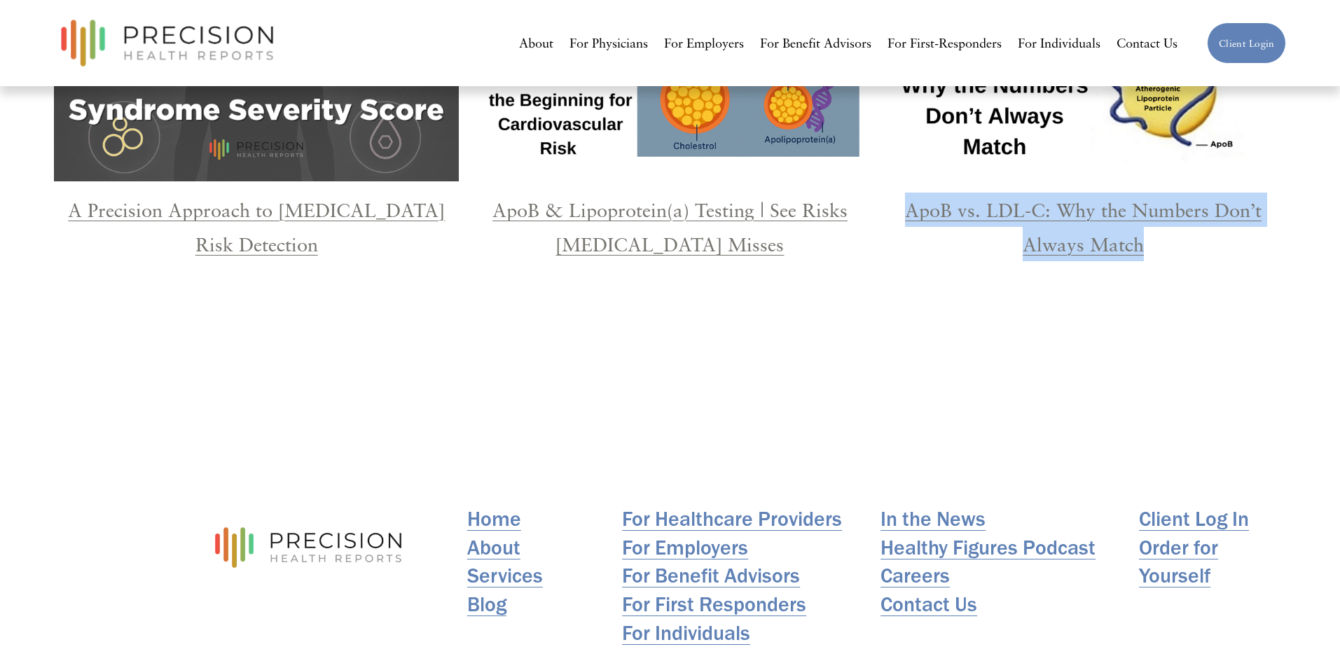
drag, startPoint x: 1164, startPoint y: 206, endPoint x: 902, endPoint y: 169, distance: 265.3
click at [902, 193] on p "ApoB vs. LDL-C: Why the Numbers Don’t Always Match" at bounding box center [1084, 227] width 406 height 69
copy link "ApoB vs. LDL-C: Why the Numbers Don’t Always Match"
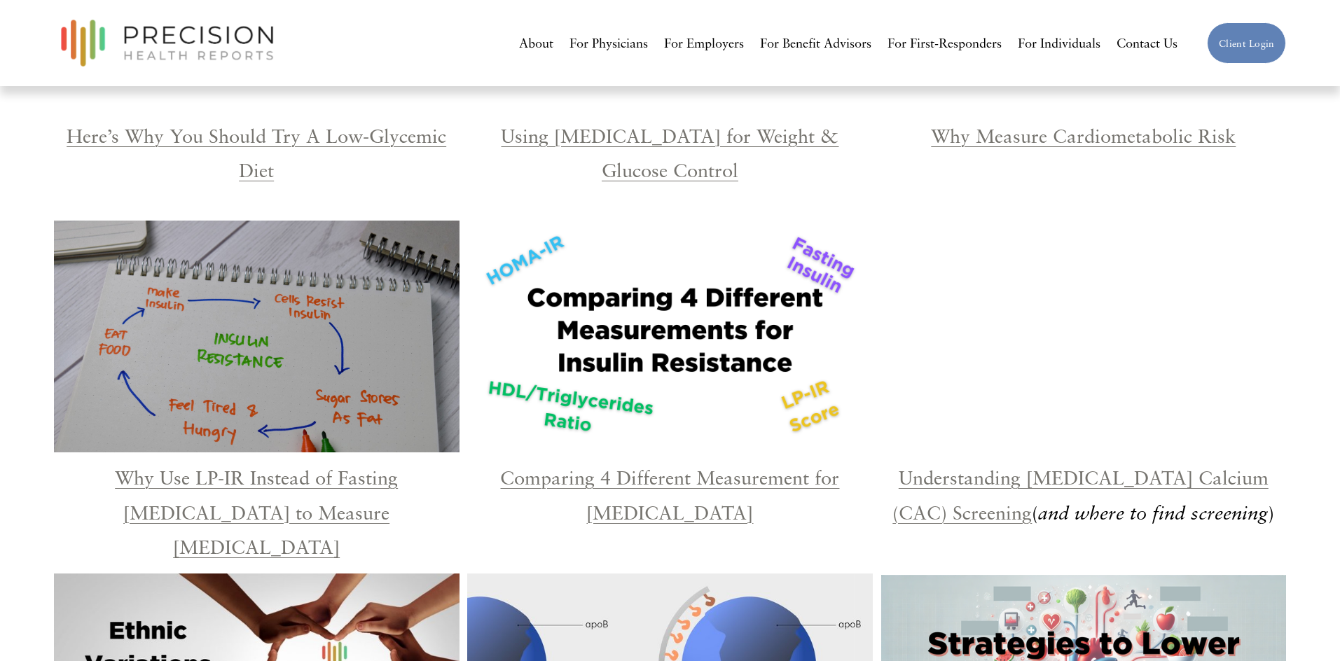
scroll to position [1973, 0]
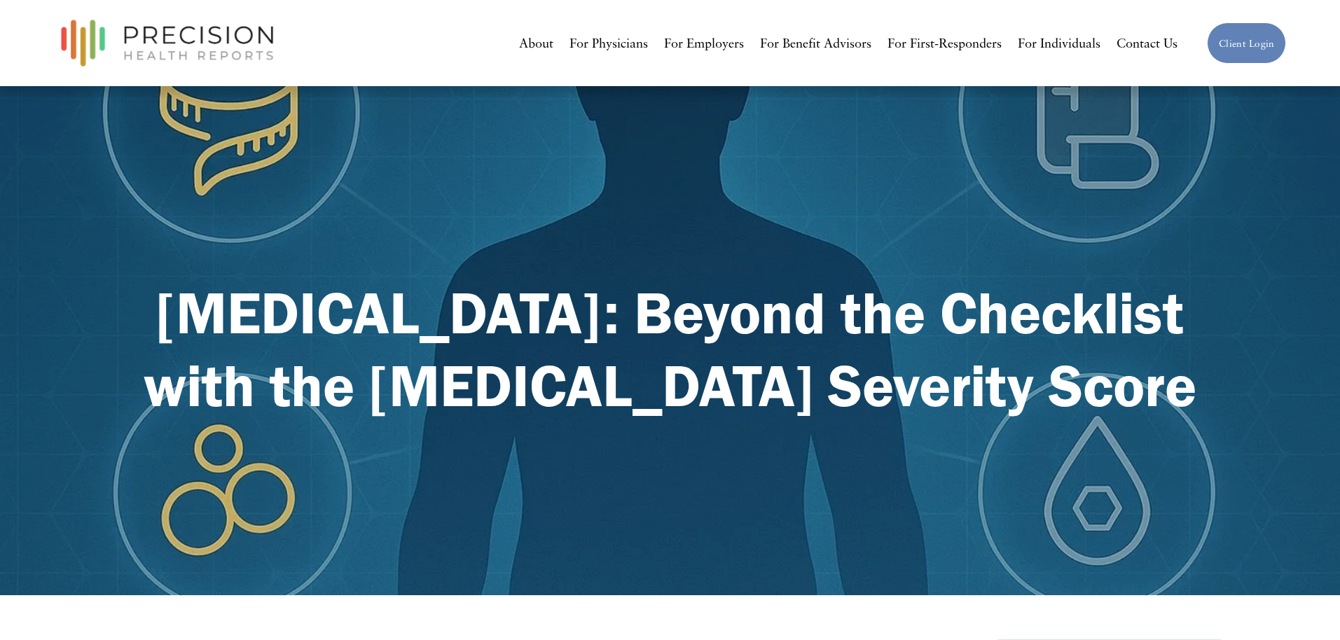
drag, startPoint x: 128, startPoint y: 308, endPoint x: 750, endPoint y: 452, distance: 638.0
click at [750, 422] on h1 "[MEDICAL_DATA]: Beyond the Checklist with the [MEDICAL_DATA] Severity Score" at bounding box center [669, 349] width 1129 height 146
copy strong "[MEDICAL_DATA]: Beyond the Checklist with the [MEDICAL_DATA] Severity Score"
